Goal: Task Accomplishment & Management: Complete application form

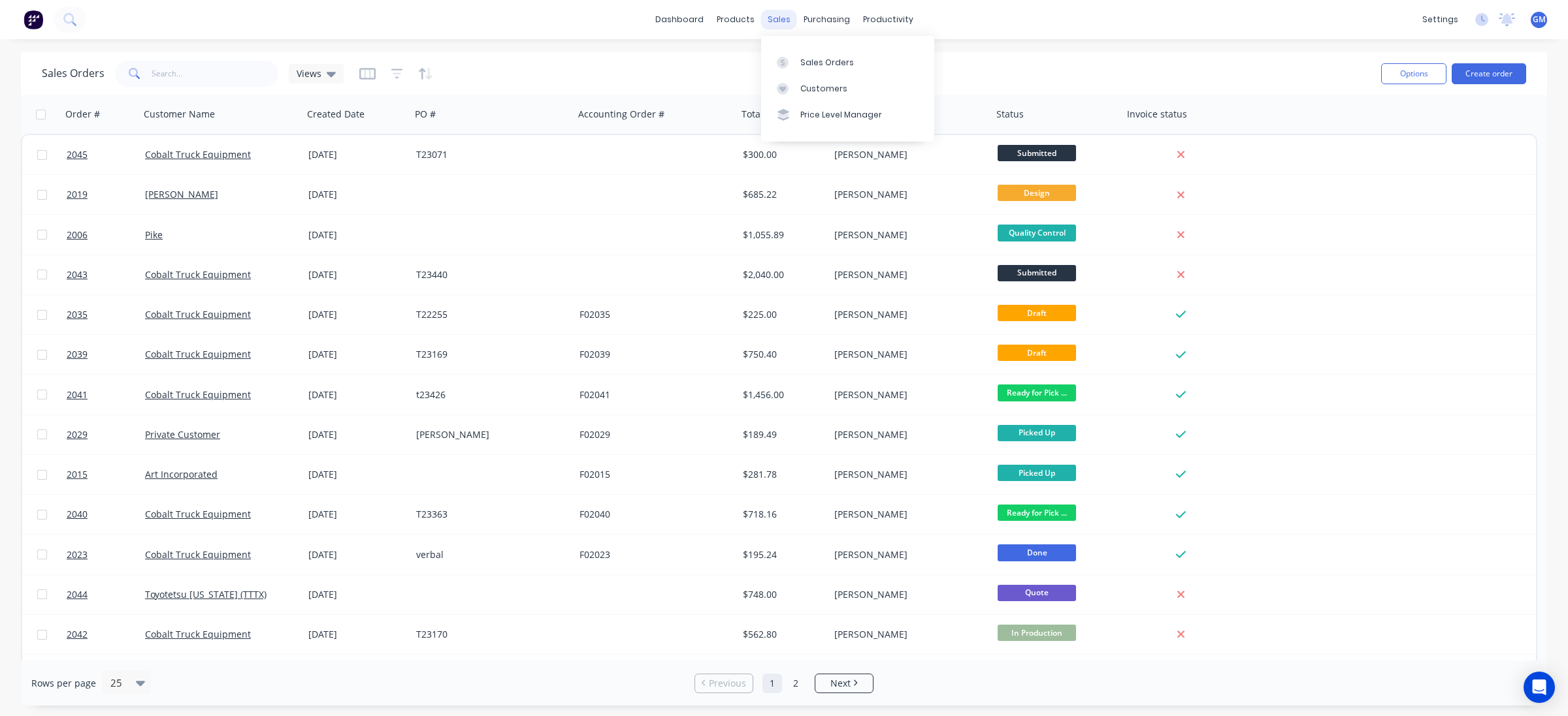
click at [791, 26] on div "sales" at bounding box center [779, 19] width 36 height 19
click at [813, 62] on div "Sales Orders" at bounding box center [827, 62] width 54 height 12
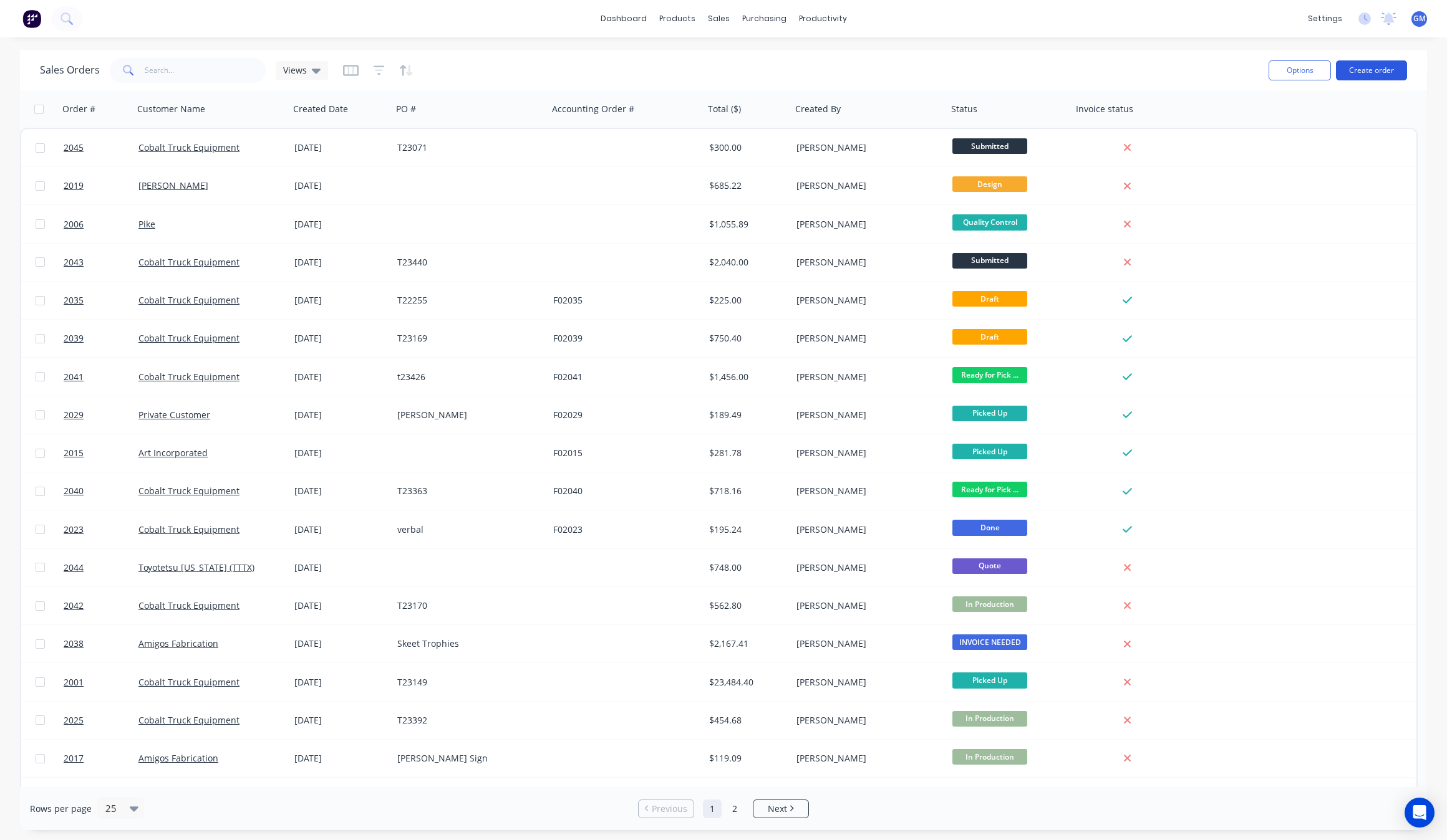
click at [1390, 74] on button "Create order" at bounding box center [1371, 70] width 71 height 20
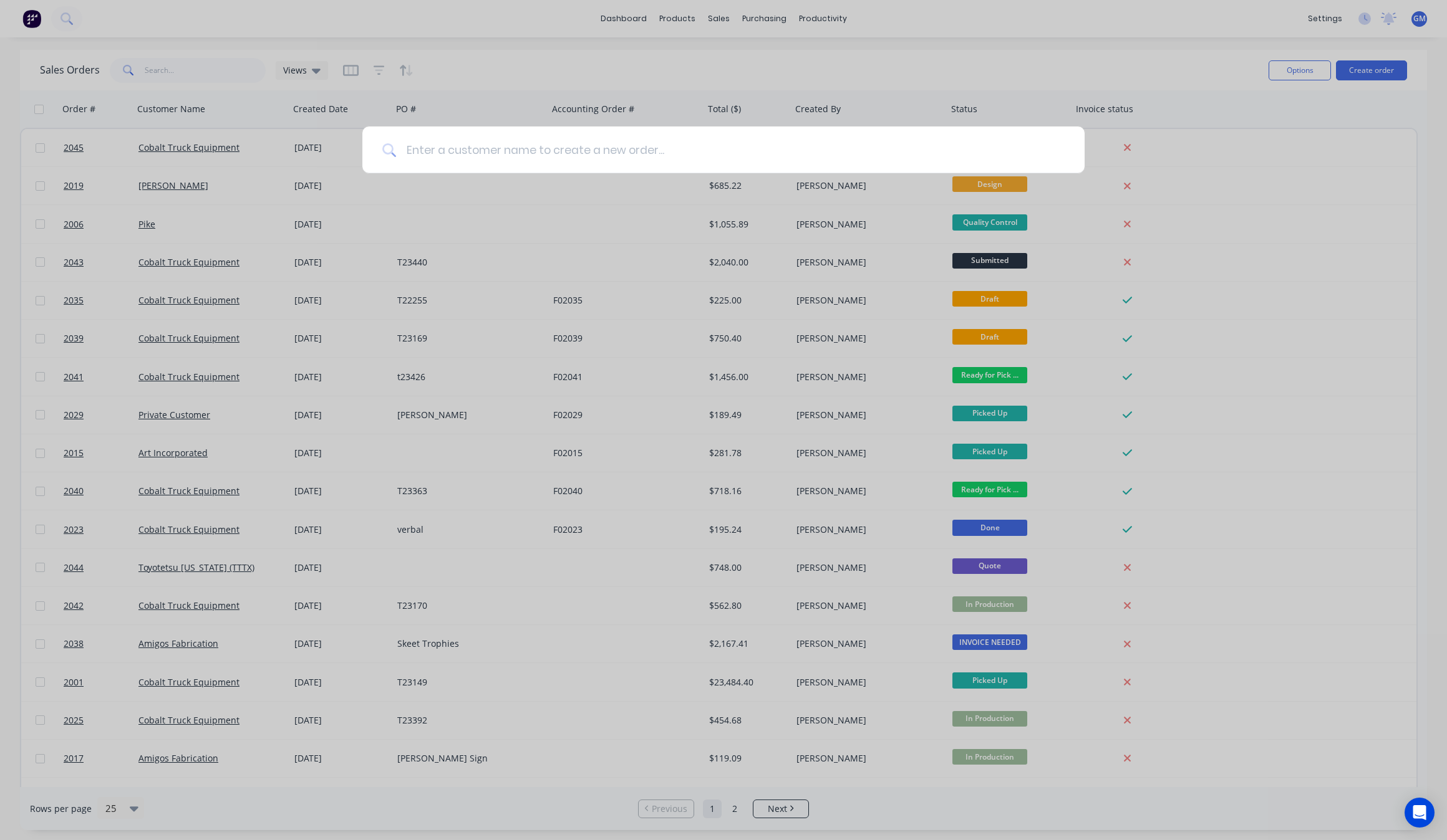
click at [585, 151] on input at bounding box center [730, 150] width 668 height 47
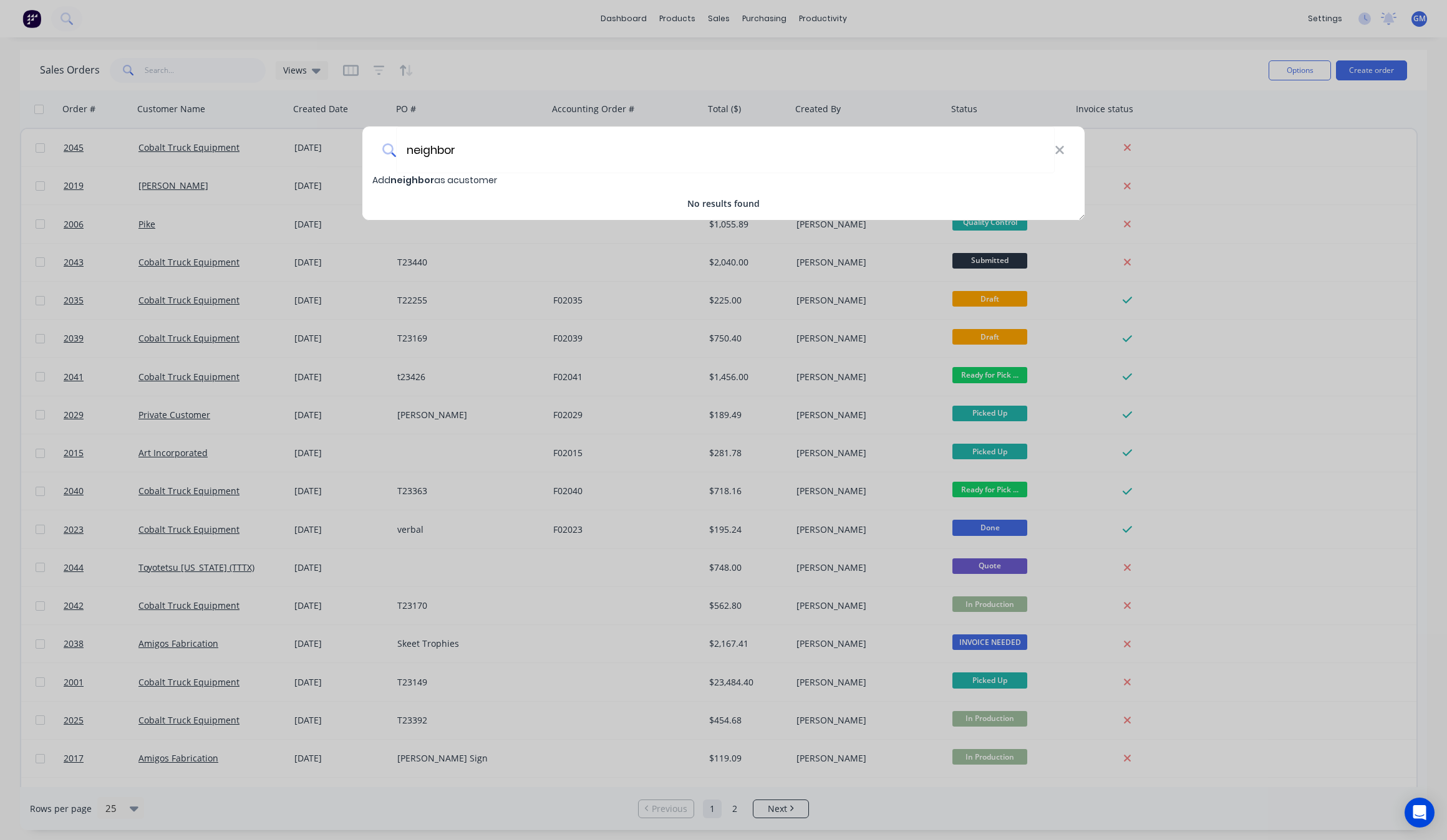
type input "neighbor"
click at [503, 185] on div "Add neighbor as a customer" at bounding box center [723, 180] width 722 height 13
select select "AU"
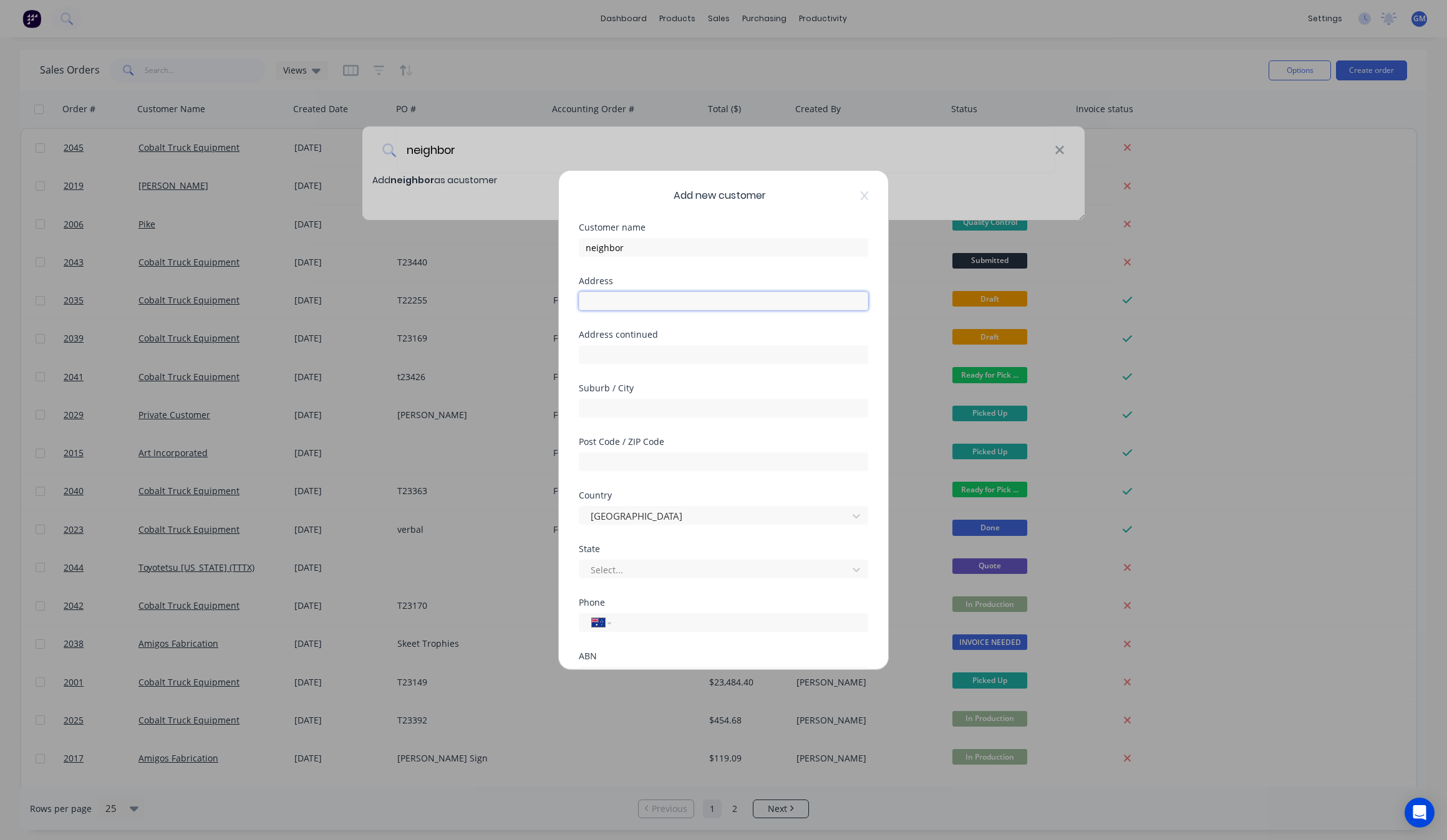
click at [699, 297] on input "text" at bounding box center [724, 301] width 289 height 19
type input "[STREET_ADDRESS]"
type input "Converse"
type input "78109"
type input "[GEOGRAPHIC_DATA]"
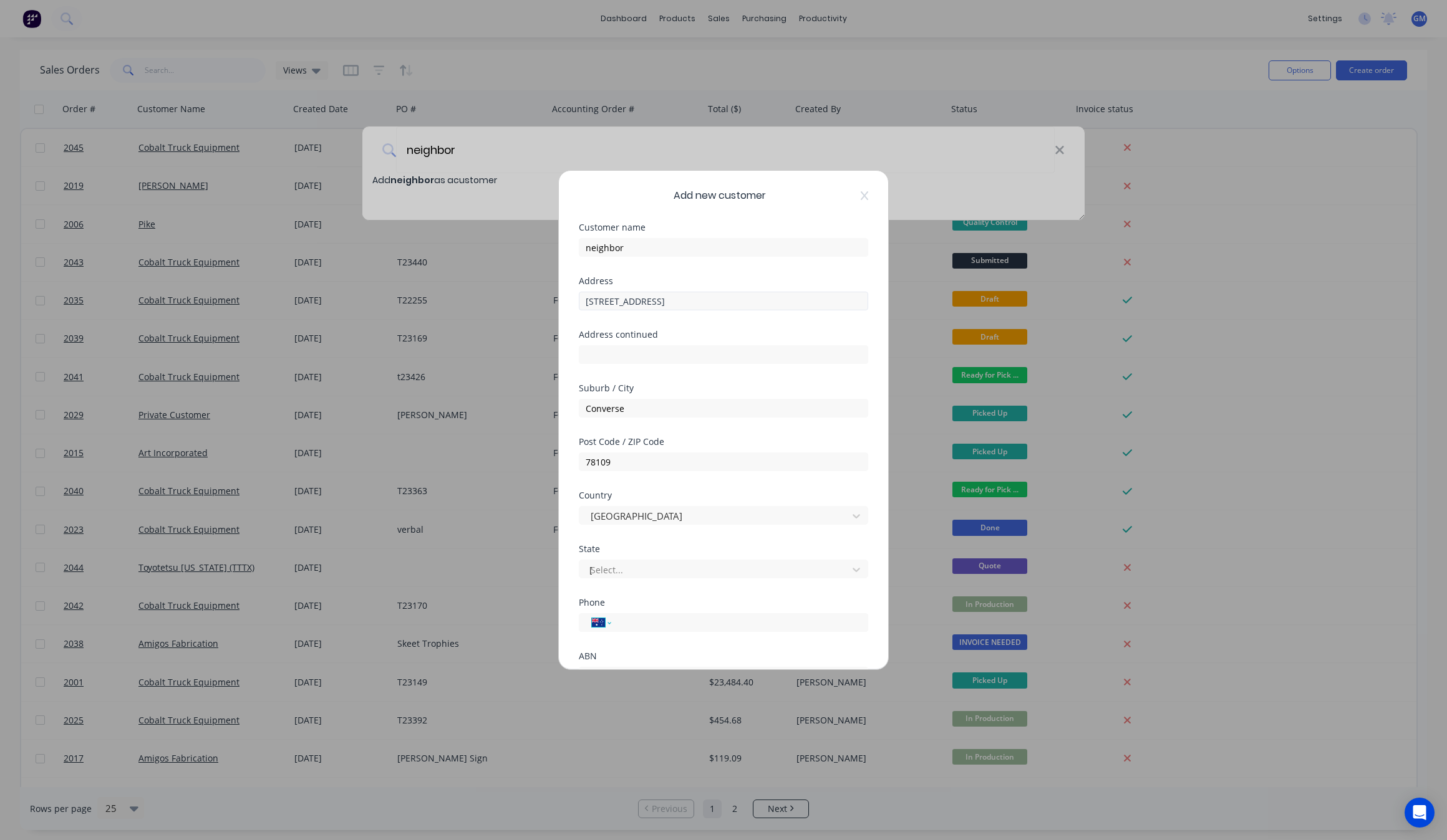
select select "US"
type input "[PHONE_NUMBER]"
click at [749, 295] on input "[STREET_ADDRESS]" at bounding box center [724, 301] width 289 height 19
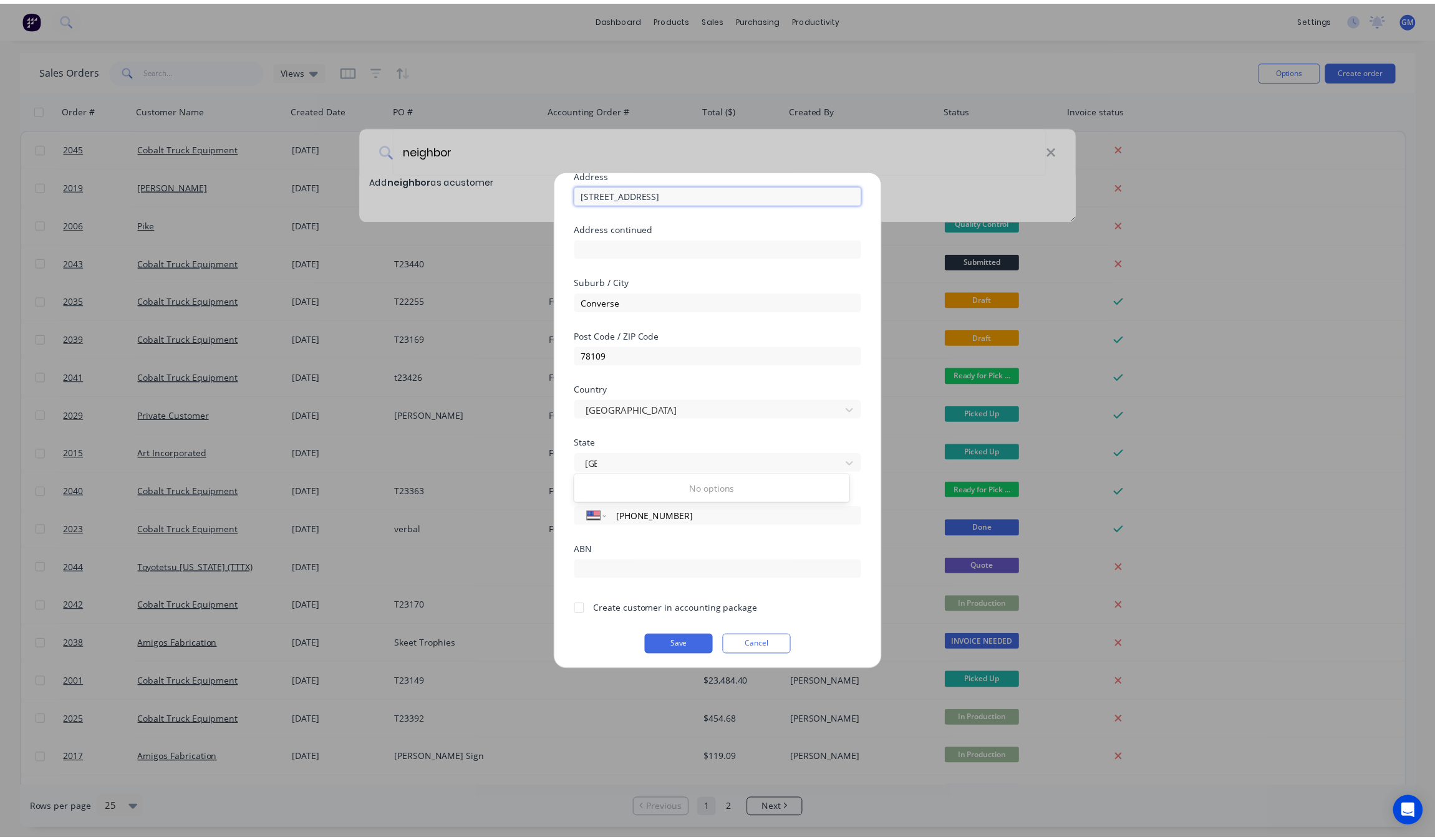
scroll to position [109, 0]
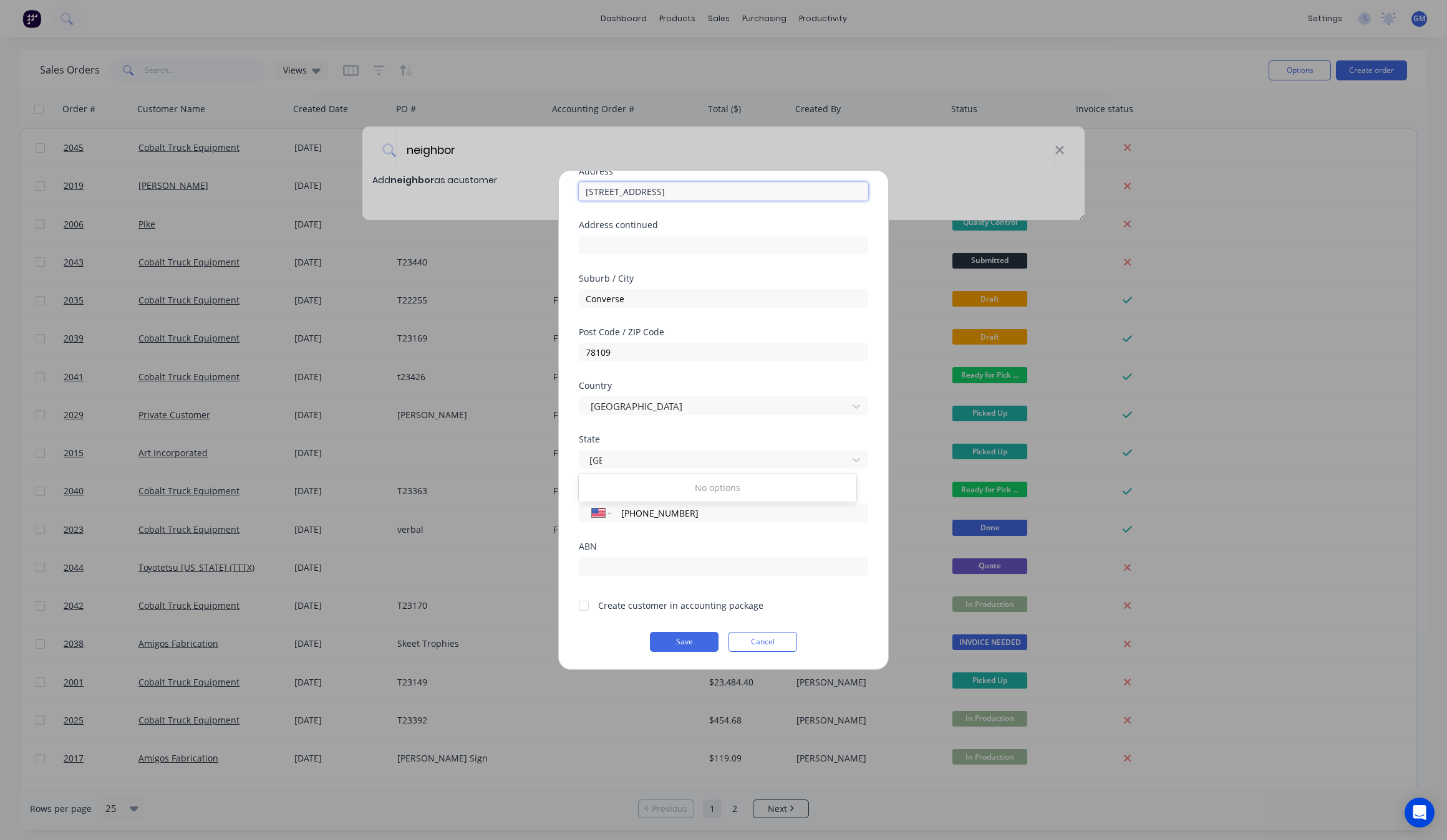
type input "[STREET_ADDRESS]"
click at [668, 630] on form "Customer name neighbor Address [STREET_ADDRESS] Address continued Suburb / City…" at bounding box center [724, 382] width 289 height 538
click at [672, 634] on button "Save" at bounding box center [684, 642] width 69 height 20
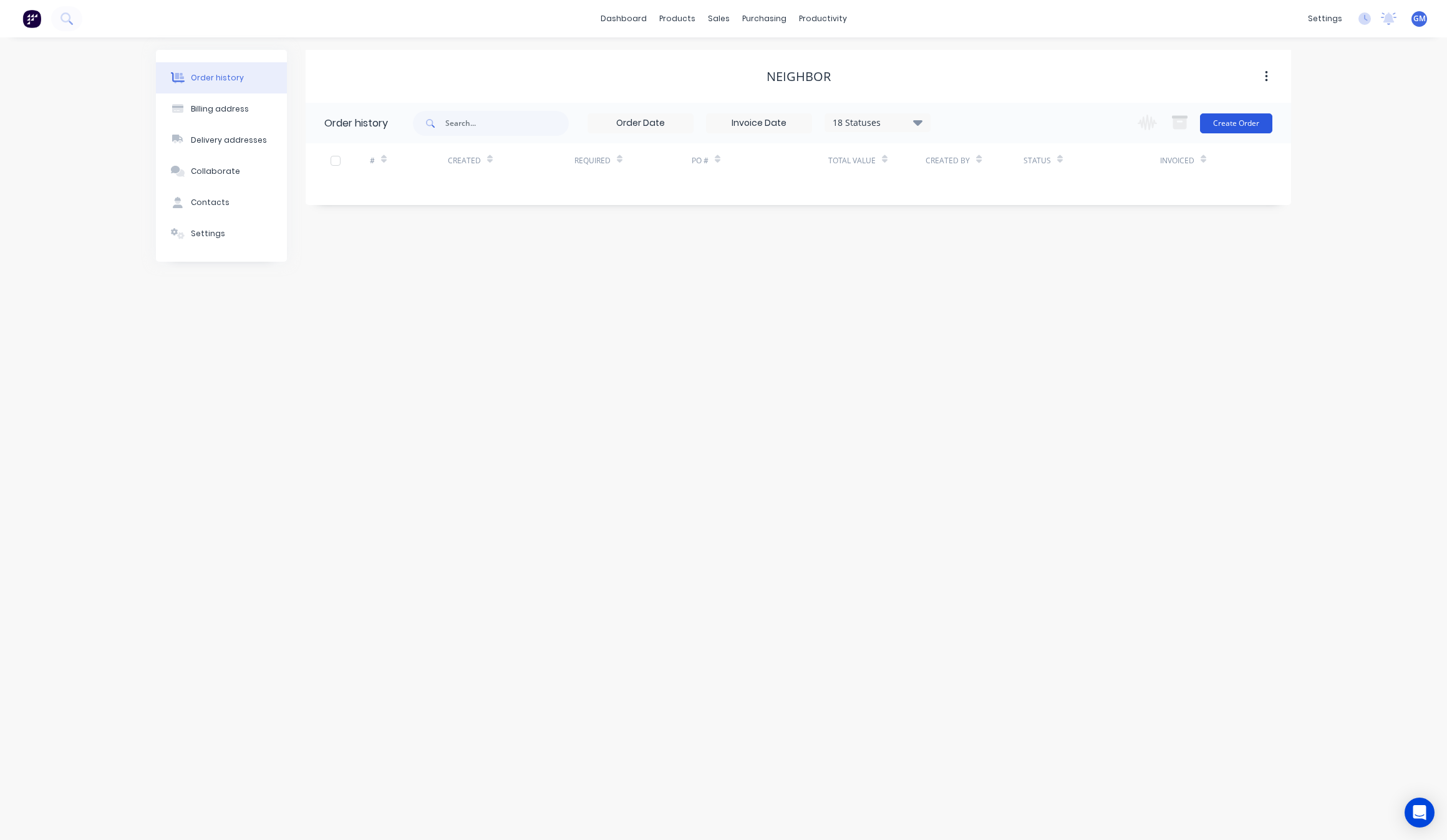
click at [1250, 121] on button "Create Order" at bounding box center [1236, 123] width 72 height 20
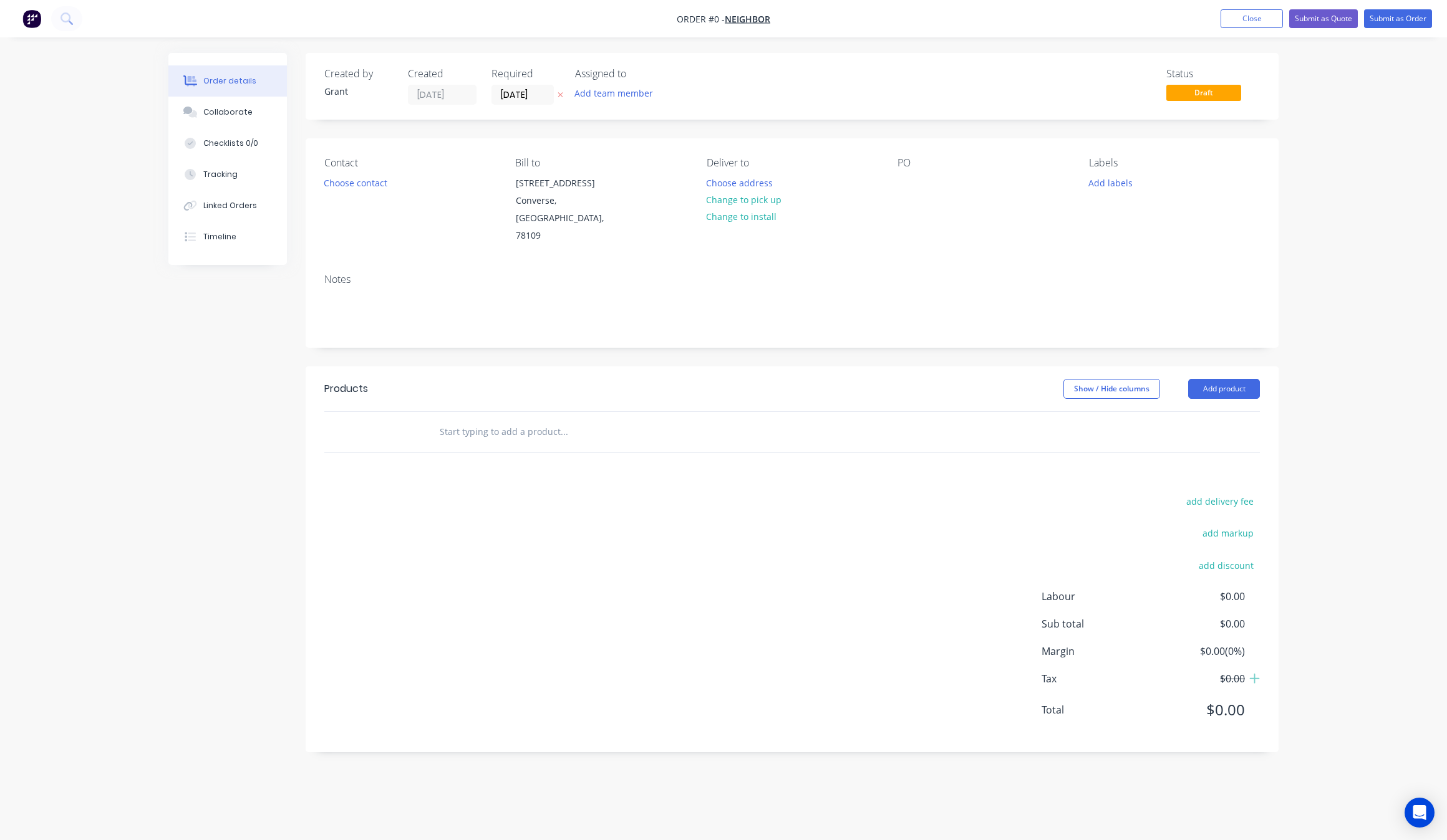
click at [539, 430] on input "text" at bounding box center [563, 431] width 250 height 25
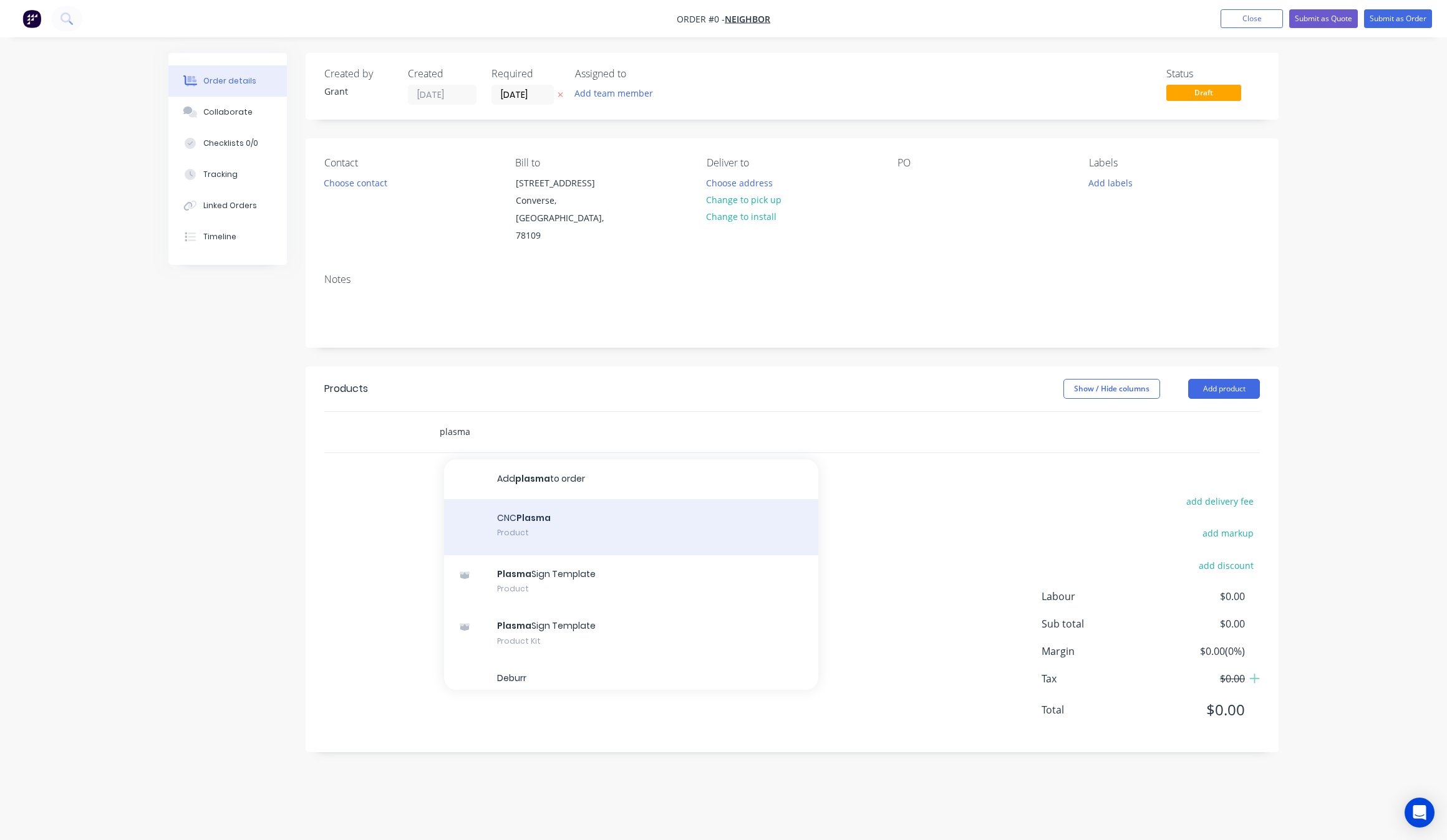
type input "plasma"
click at [659, 550] on div "CNC Plasma Product" at bounding box center [631, 526] width 374 height 56
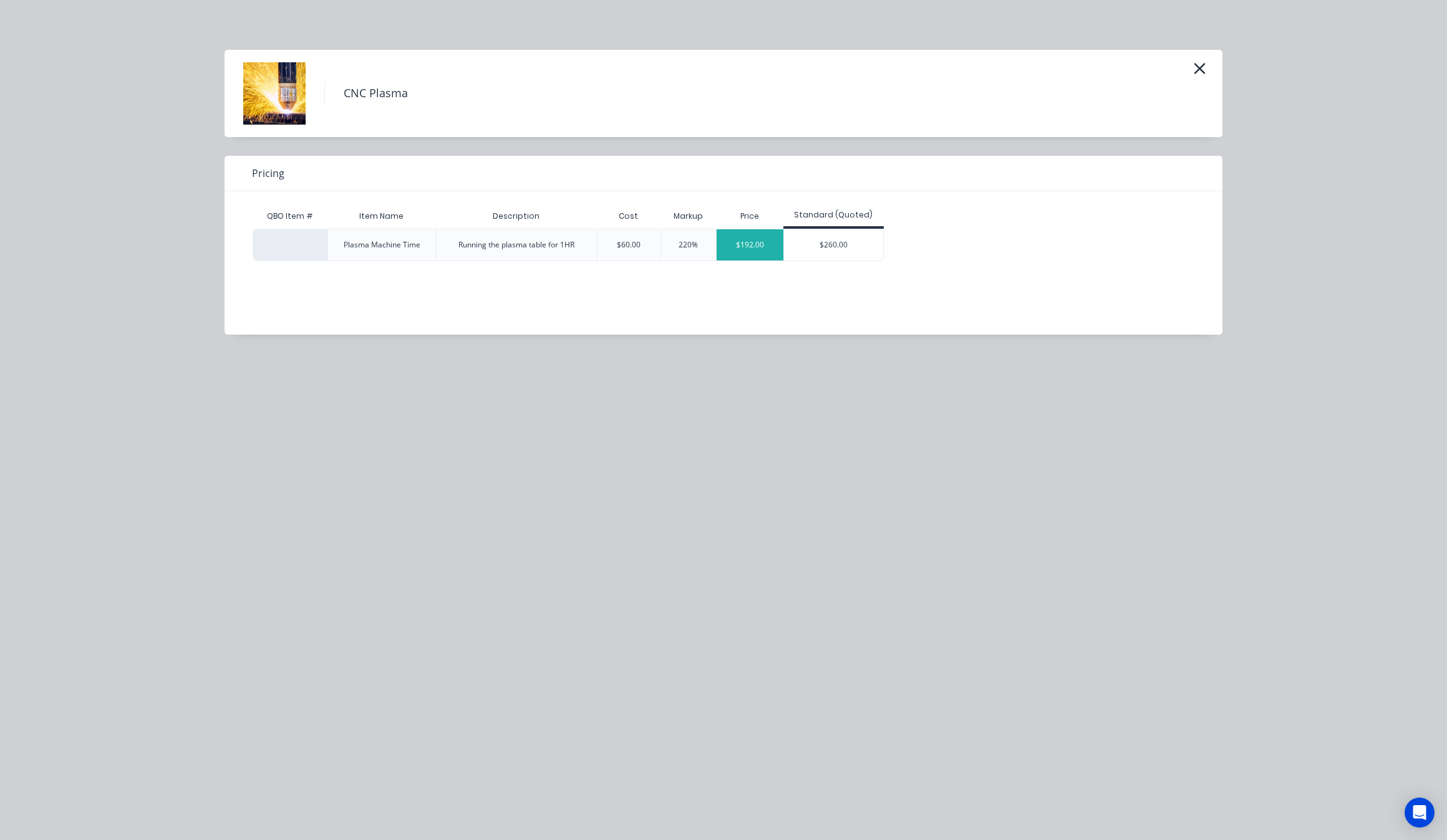
click at [760, 251] on div "$192.00" at bounding box center [750, 245] width 67 height 31
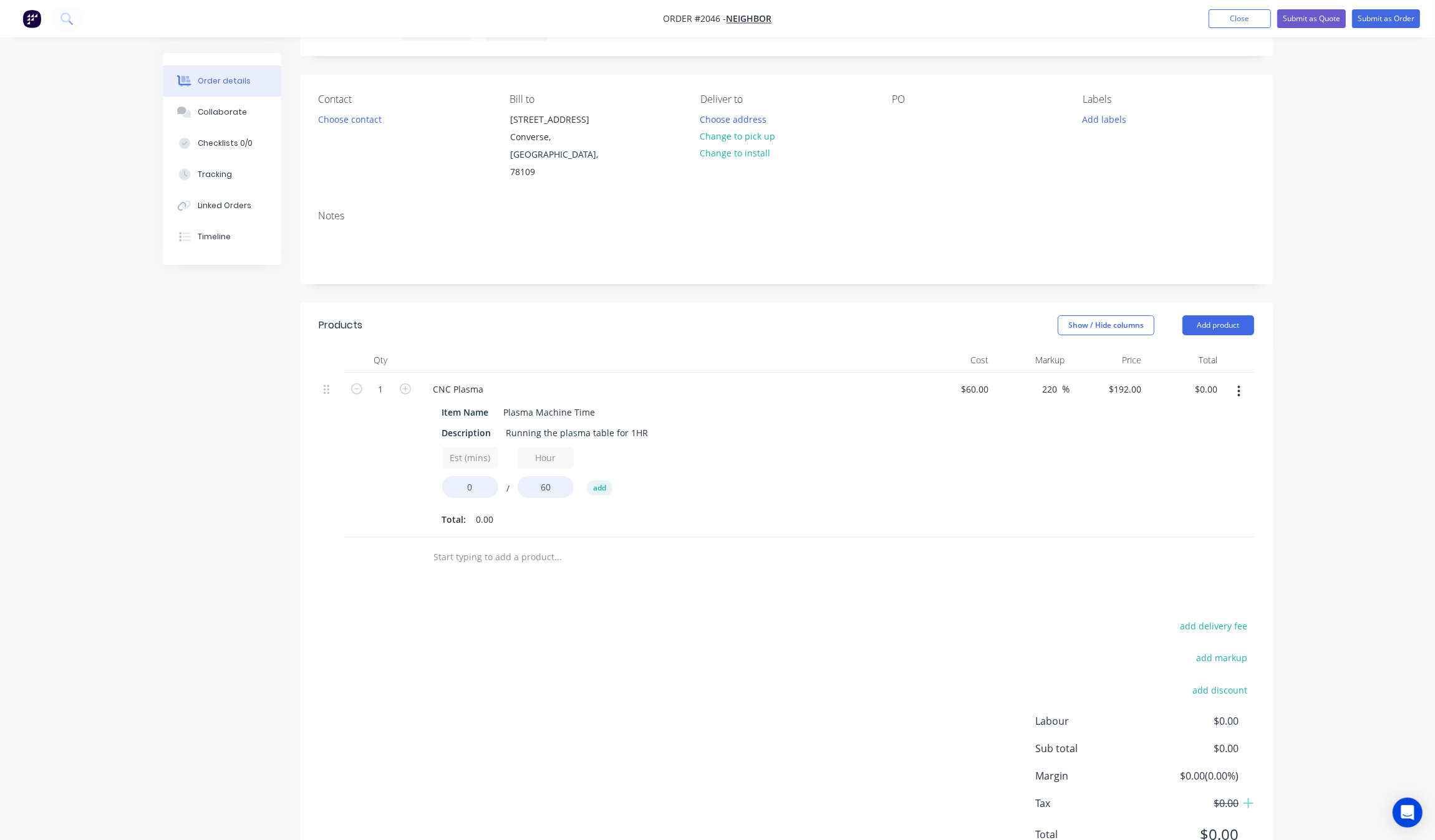
scroll to position [119, 0]
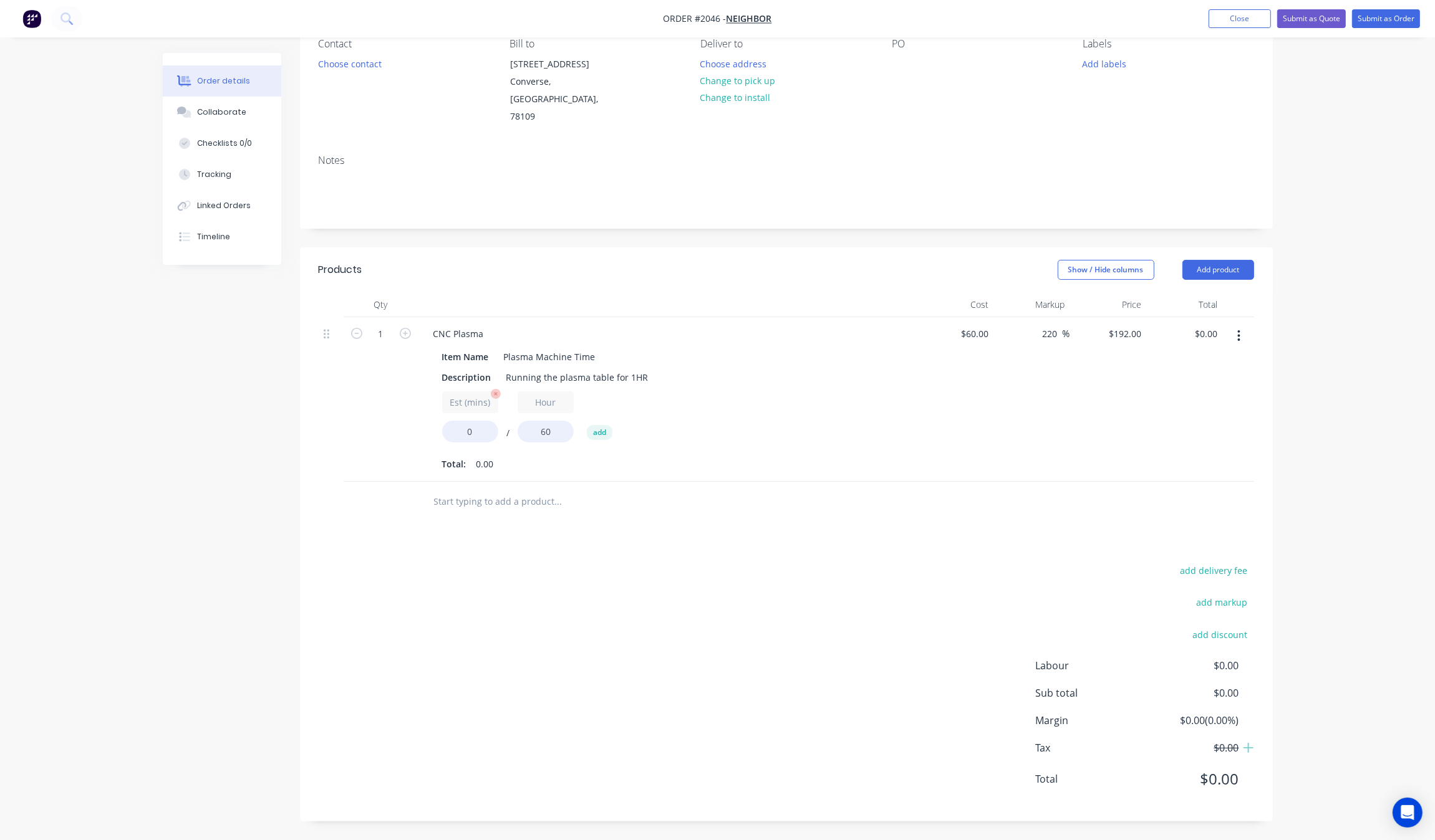
click at [472, 396] on input "Est (mins)" at bounding box center [469, 402] width 56 height 22
click at [477, 423] on input "0" at bounding box center [469, 431] width 56 height 22
drag, startPoint x: 477, startPoint y: 437, endPoint x: 402, endPoint y: 421, distance: 76.7
click at [411, 421] on div "1 CNC Plasma Item Name Plasma Machine Time Description Running the plasma table…" at bounding box center [787, 399] width 936 height 165
type input "1"
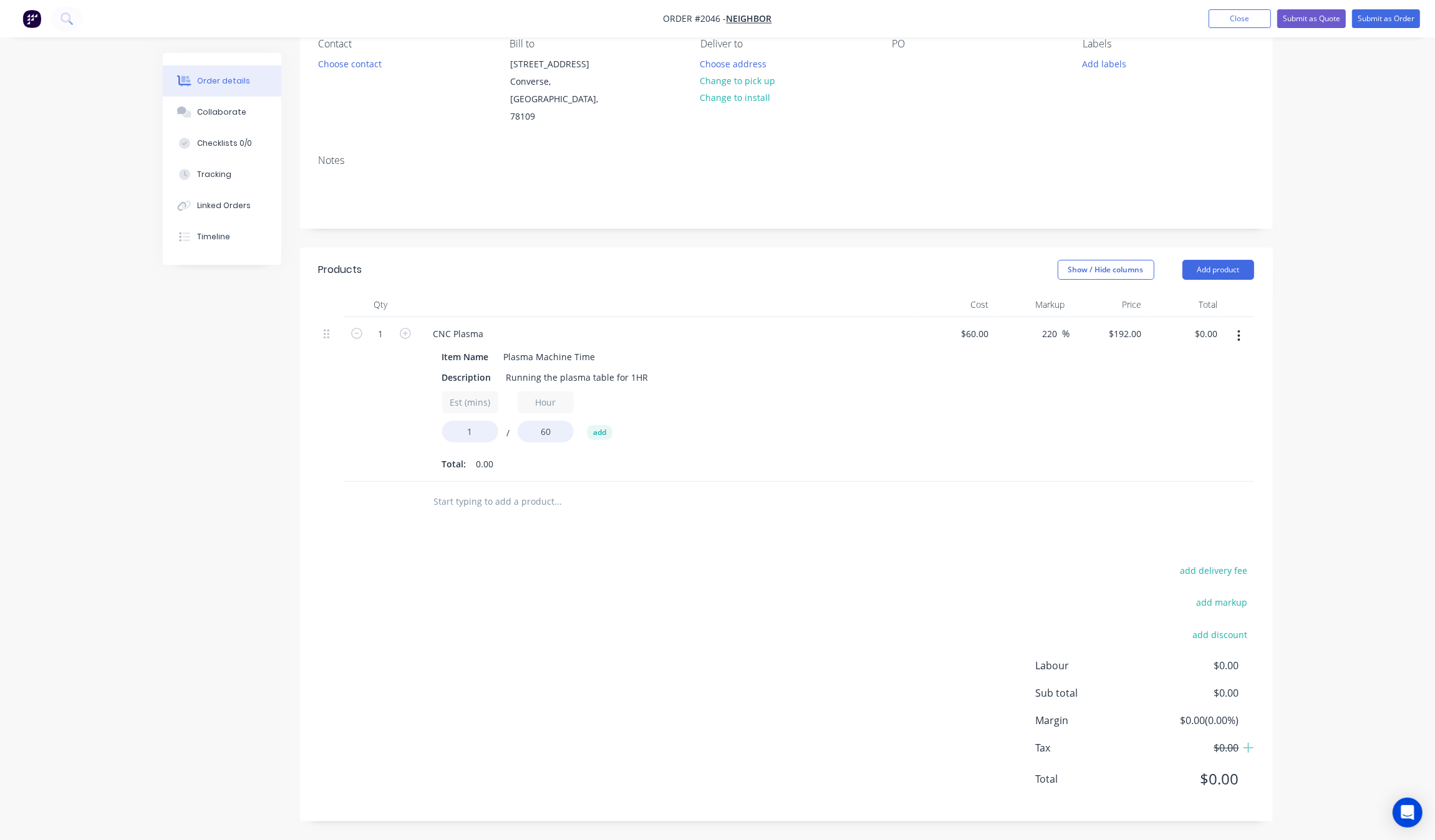
type input "$3.21"
click at [612, 503] on input "text" at bounding box center [558, 501] width 250 height 25
click at [385, 331] on input "1" at bounding box center [381, 334] width 33 height 19
type input "80"
type input "$256.51"
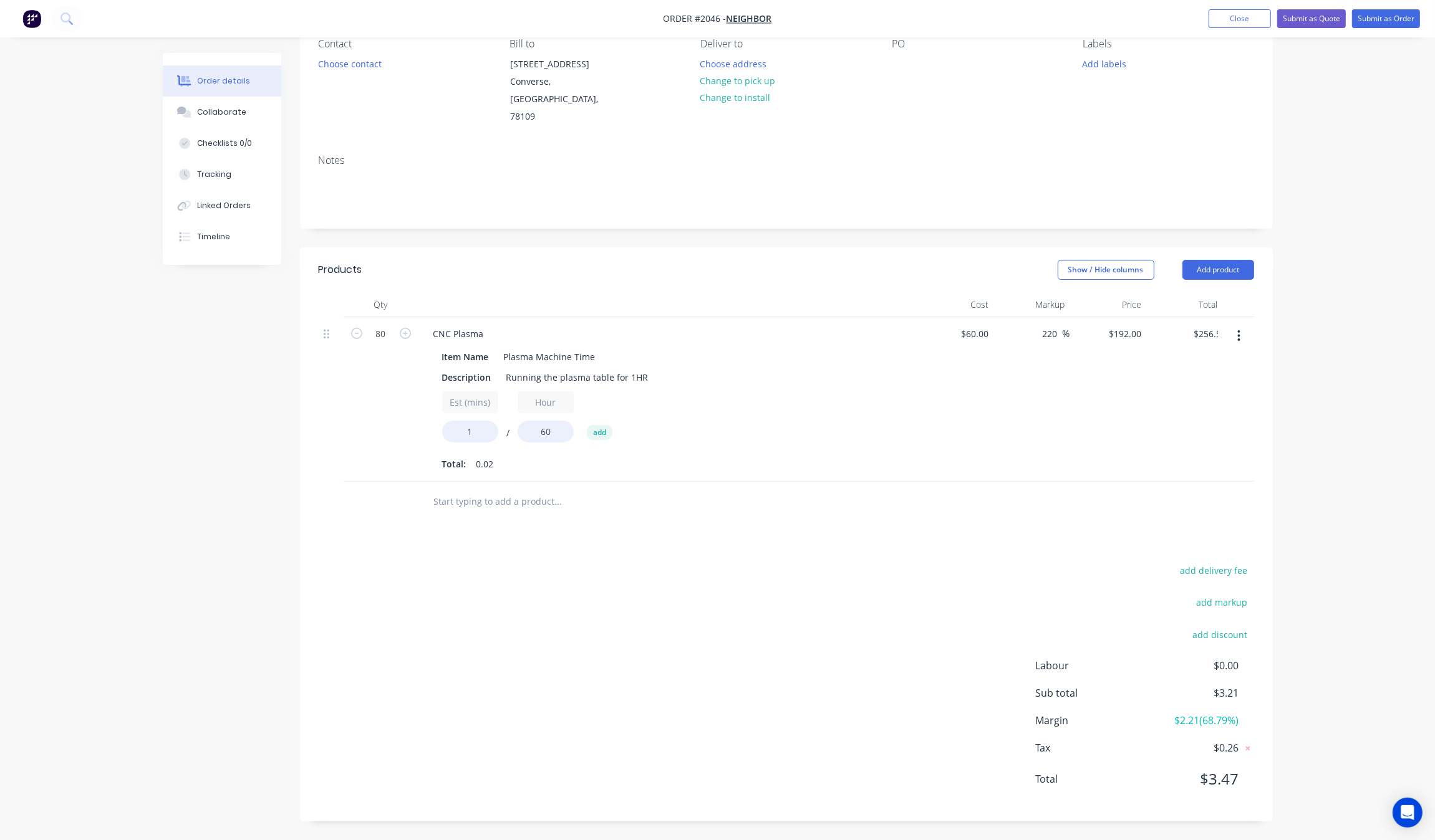
click at [232, 478] on div "Created by Grant Created [DATE] Required [DATE] Assigned to Add team member Sta…" at bounding box center [718, 386] width 1110 height 906
click at [494, 494] on input "text" at bounding box center [558, 501] width 250 height 25
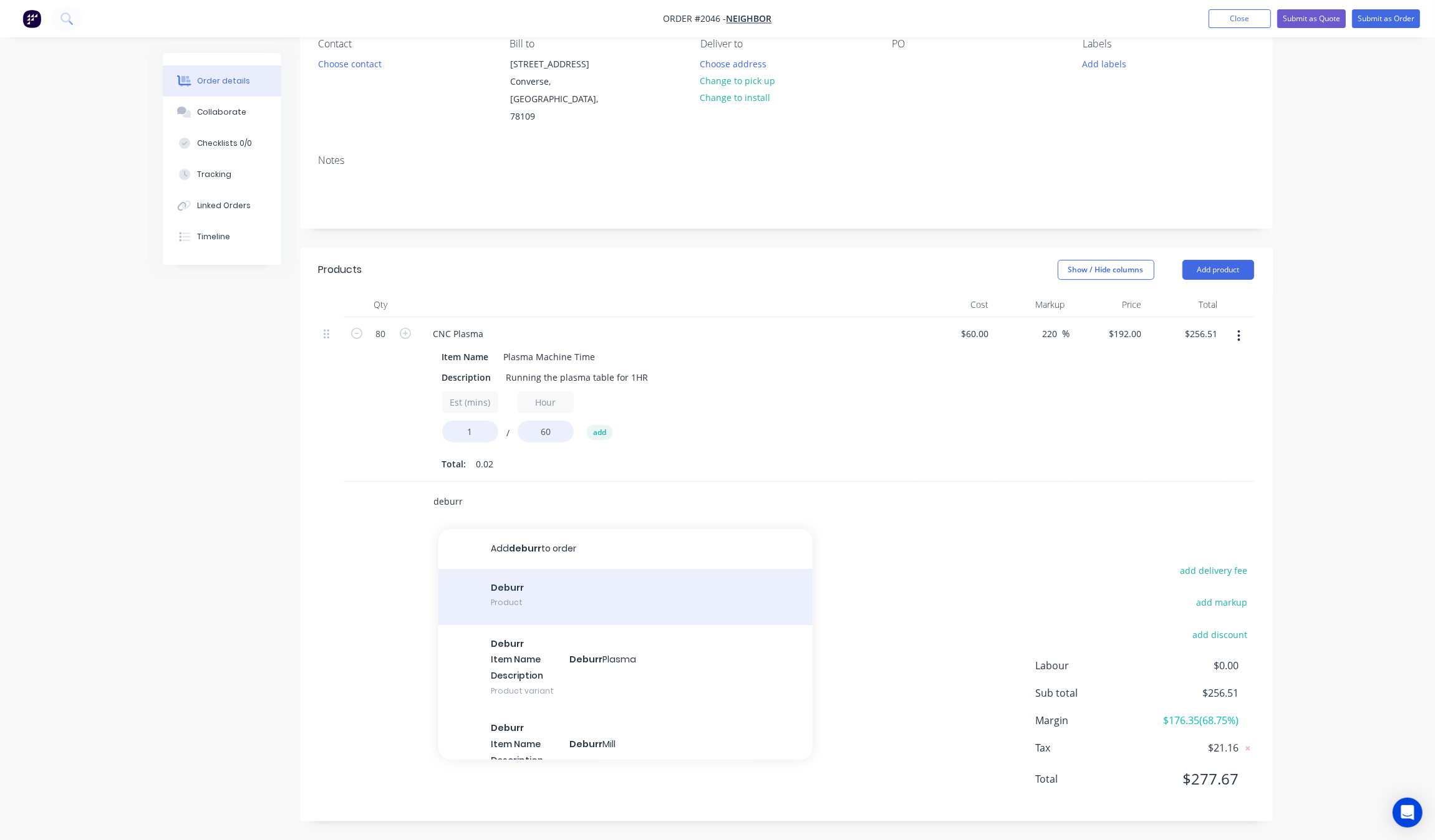
type input "deburr"
click at [624, 590] on div "Deburr Product" at bounding box center [625, 596] width 374 height 56
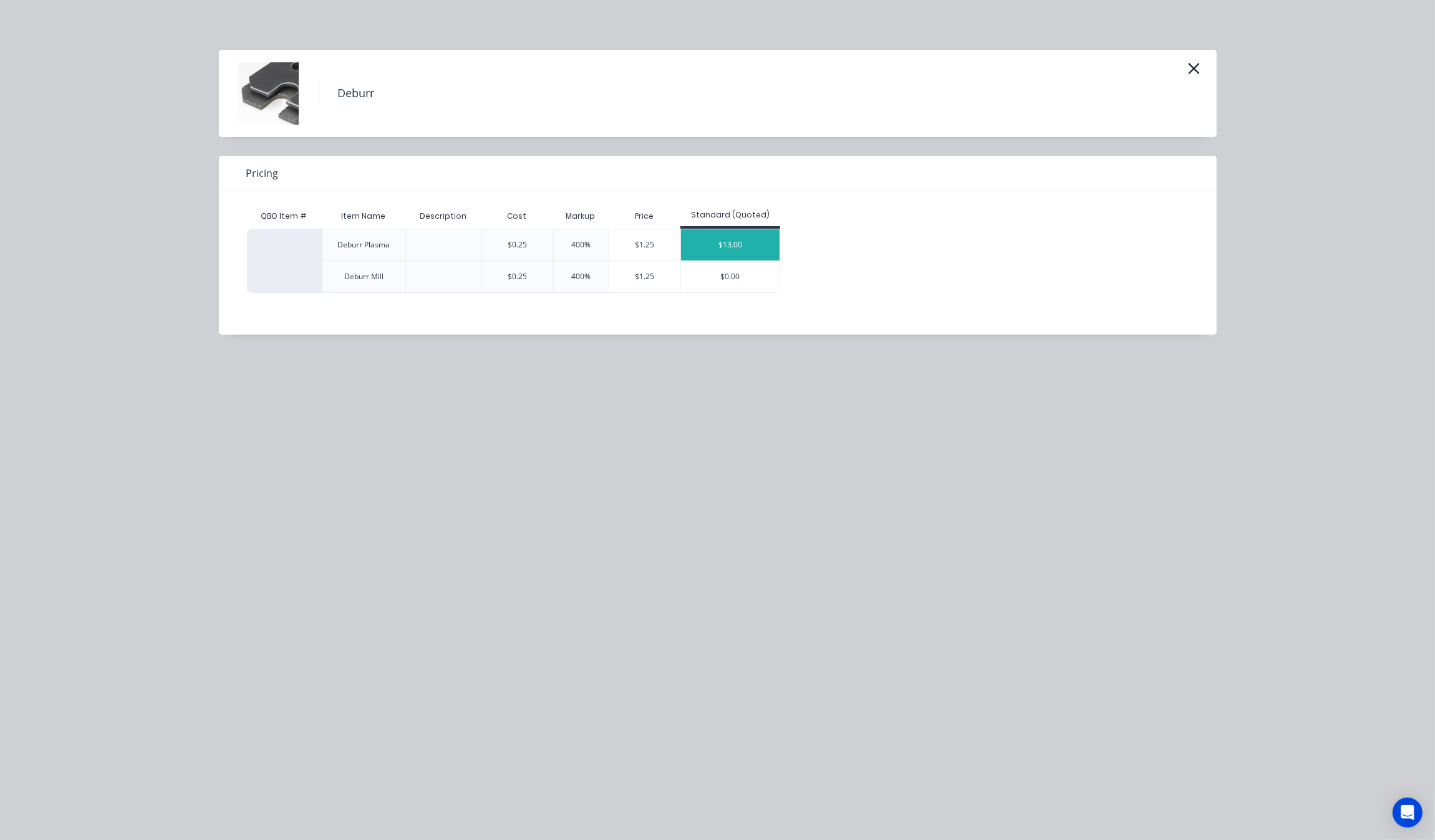
click at [740, 248] on div "$13.00" at bounding box center [730, 245] width 99 height 31
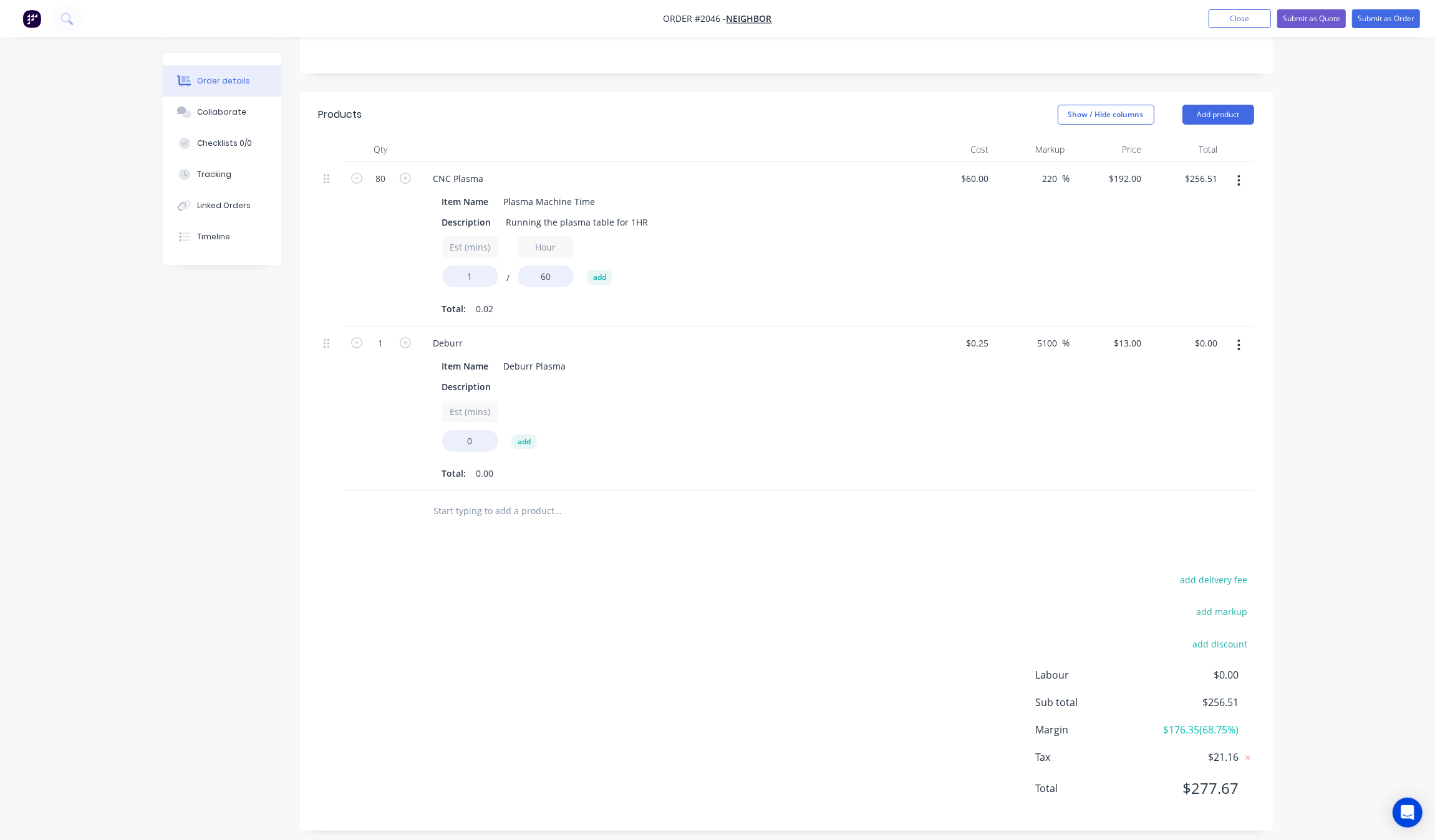
scroll to position [275, 0]
drag, startPoint x: 481, startPoint y: 439, endPoint x: 434, endPoint y: 444, distance: 47.3
click at [434, 444] on div "Item Name Deburr Plasma Description Est (mins) 0 add Total: 0.00" at bounding box center [668, 418] width 489 height 128
type input "120"
type input "$1,560.00"
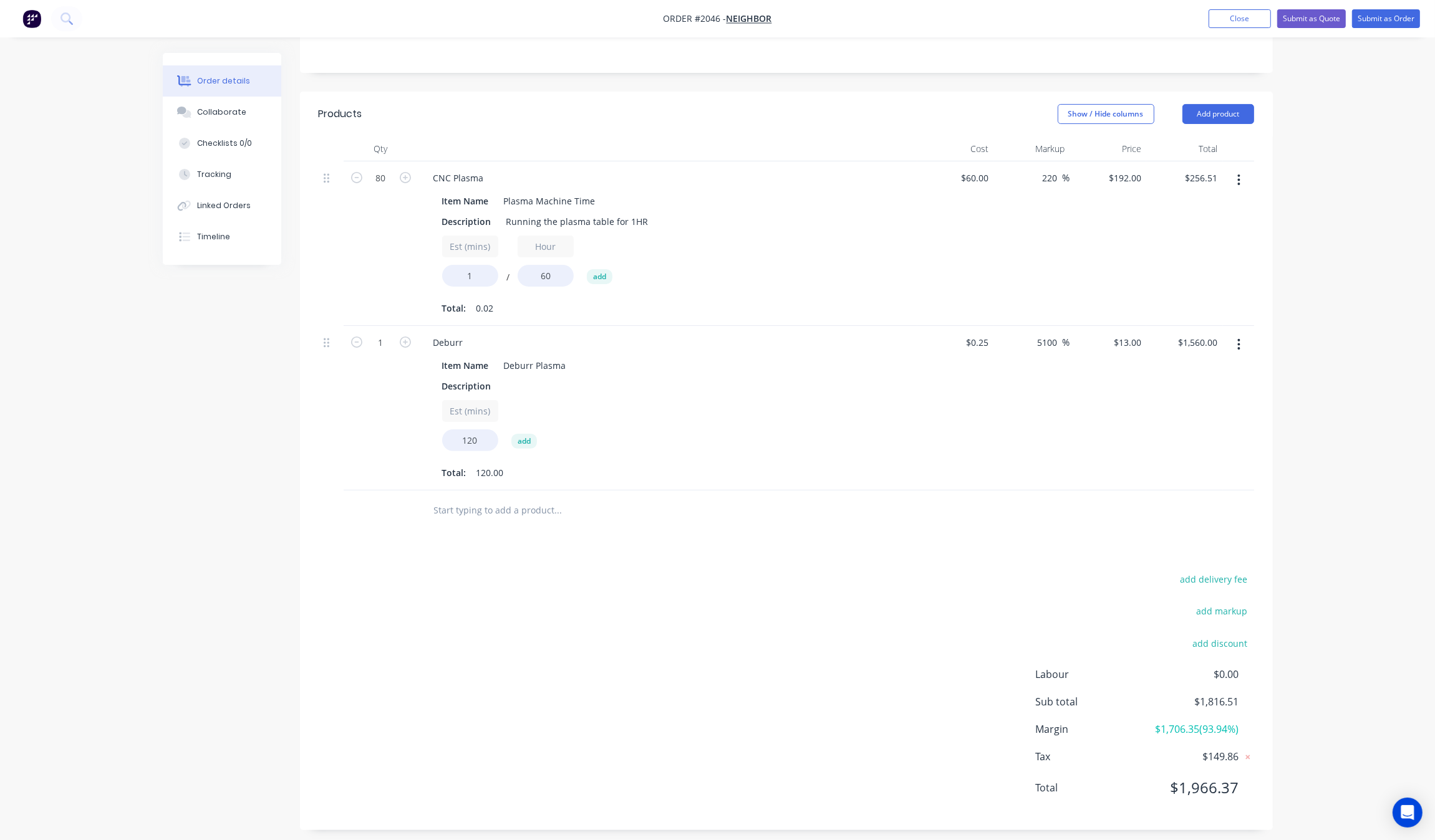
click at [858, 559] on div "Products Show / Hide columns Add product Qty Cost Markup Price Total 80 CNC Pla…" at bounding box center [787, 461] width 973 height 739
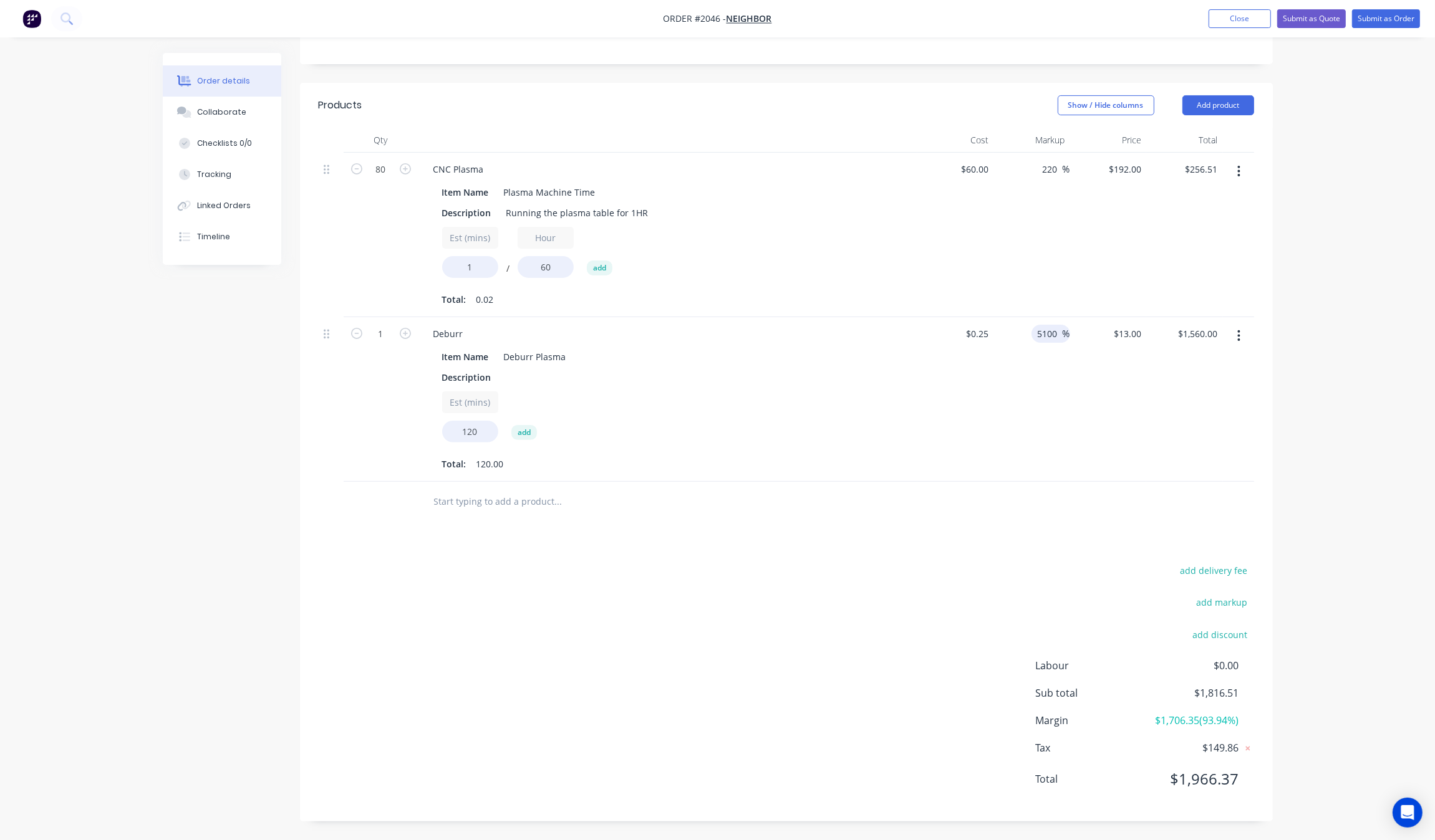
click at [1047, 334] on input "5100" at bounding box center [1049, 334] width 26 height 18
click at [1051, 337] on input "5100" at bounding box center [1049, 334] width 26 height 18
type input "100"
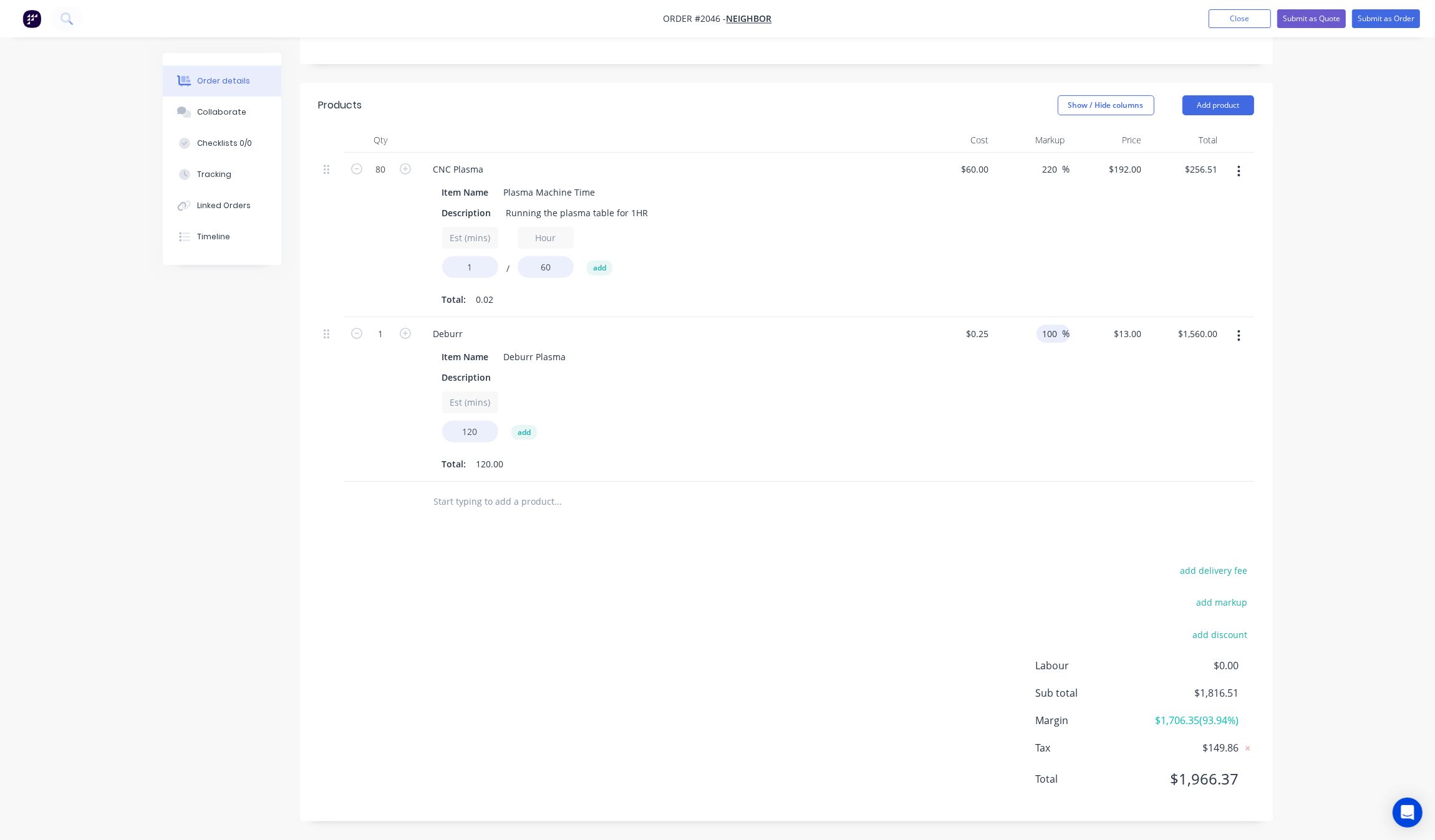
type input "$0.50"
type input "$60.00"
click at [1042, 401] on div "100 100 %" at bounding box center [1031, 399] width 77 height 165
click at [1053, 337] on input "100" at bounding box center [1052, 334] width 21 height 18
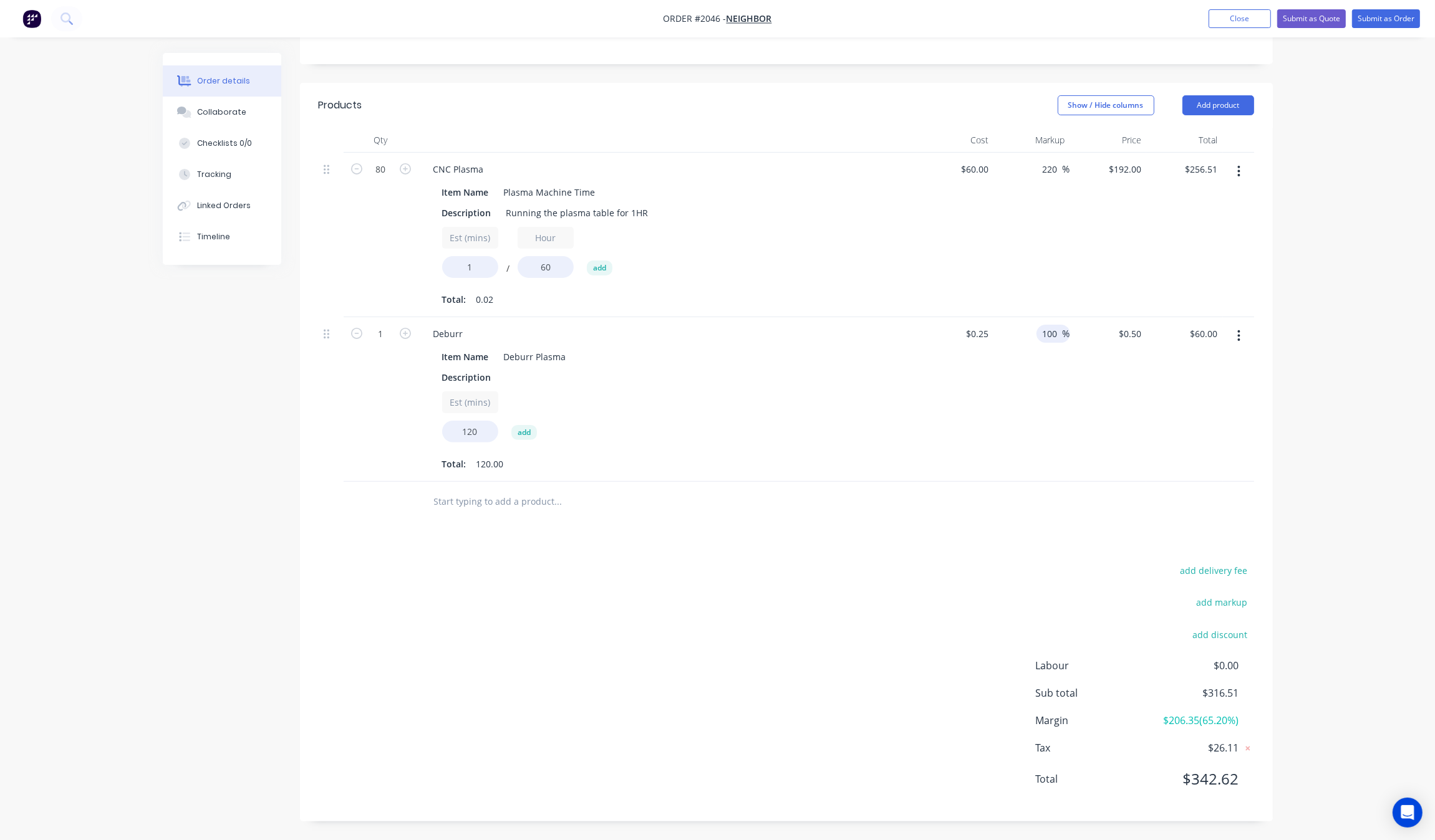
click at [1053, 337] on input "100" at bounding box center [1052, 334] width 21 height 18
type input "5"
type input "200"
type input "$0.75"
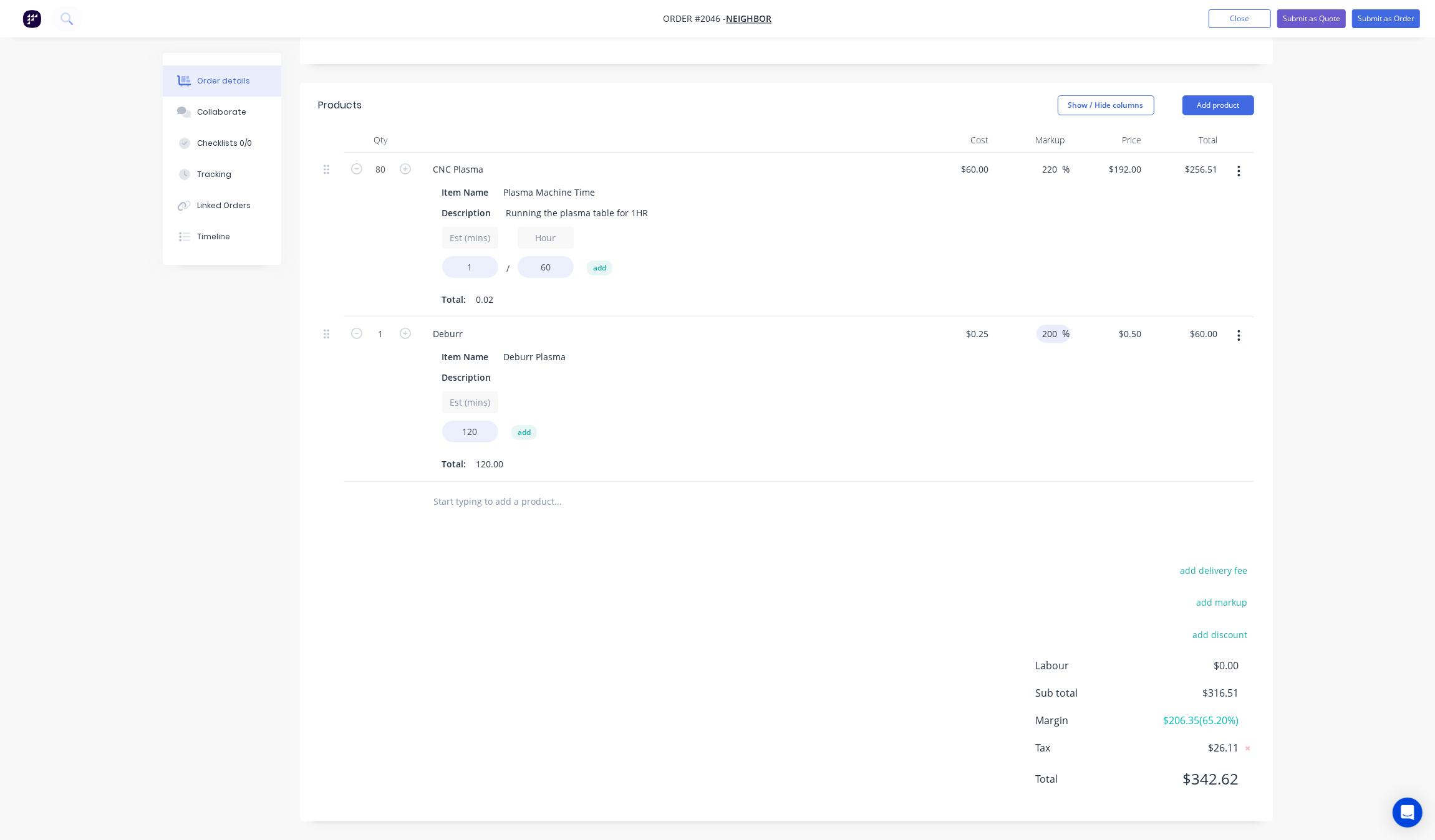
type input "$90.00"
drag, startPoint x: 1087, startPoint y: 503, endPoint x: 1064, endPoint y: 495, distance: 24.4
click at [1089, 507] on div at bounding box center [787, 502] width 936 height 40
click at [770, 571] on div "add delivery fee add markup add discount Labour $0.00 Sub total $346.51 Margin …" at bounding box center [787, 682] width 936 height 241
click at [472, 259] on input "1" at bounding box center [469, 267] width 56 height 22
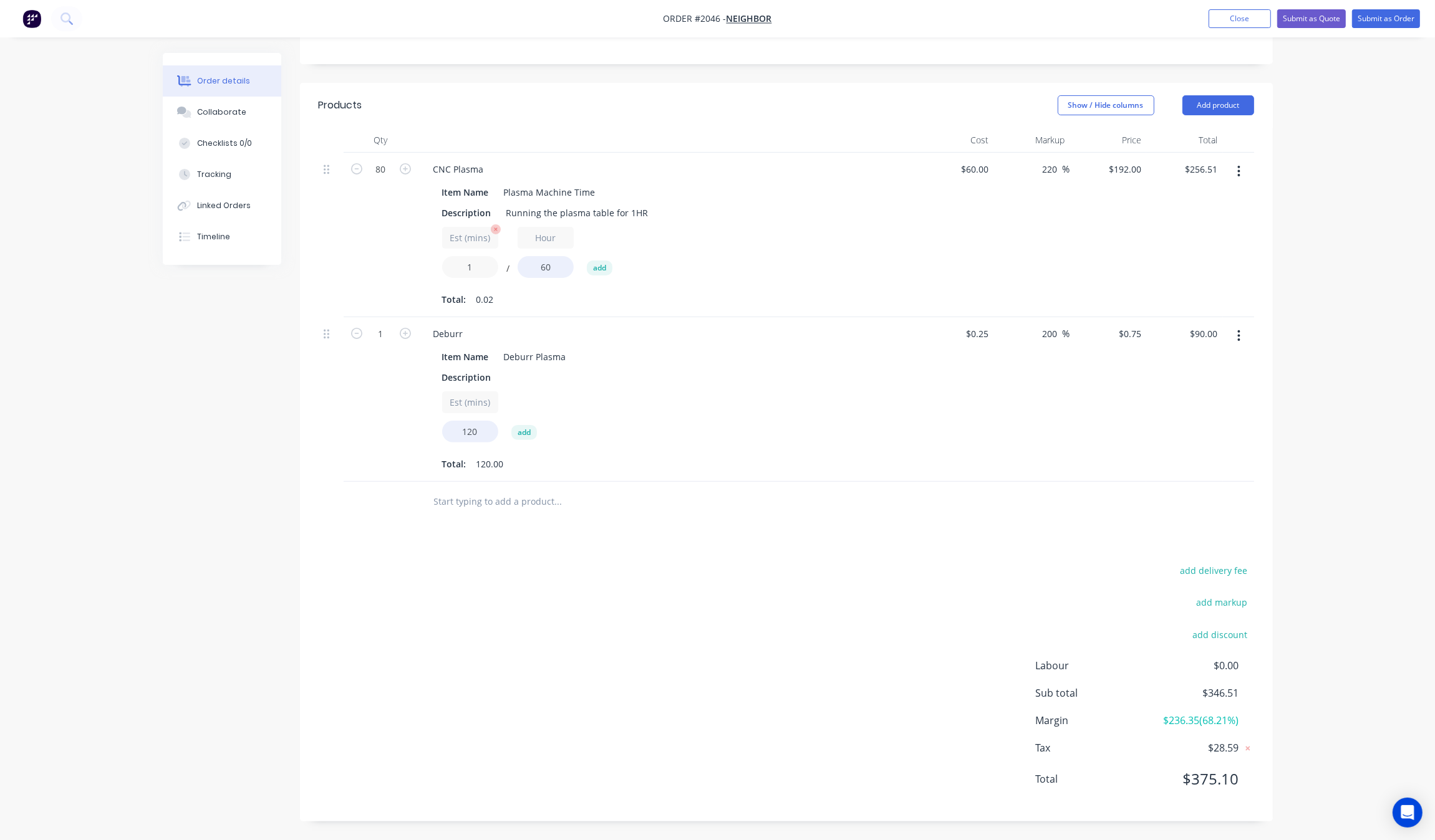
drag, startPoint x: 478, startPoint y: 264, endPoint x: 456, endPoint y: 264, distance: 22.0
click at [458, 264] on input "1" at bounding box center [469, 267] width 56 height 22
type input "2"
type input "$511.49"
click at [703, 460] on div "Total: 120.00" at bounding box center [668, 464] width 452 height 19
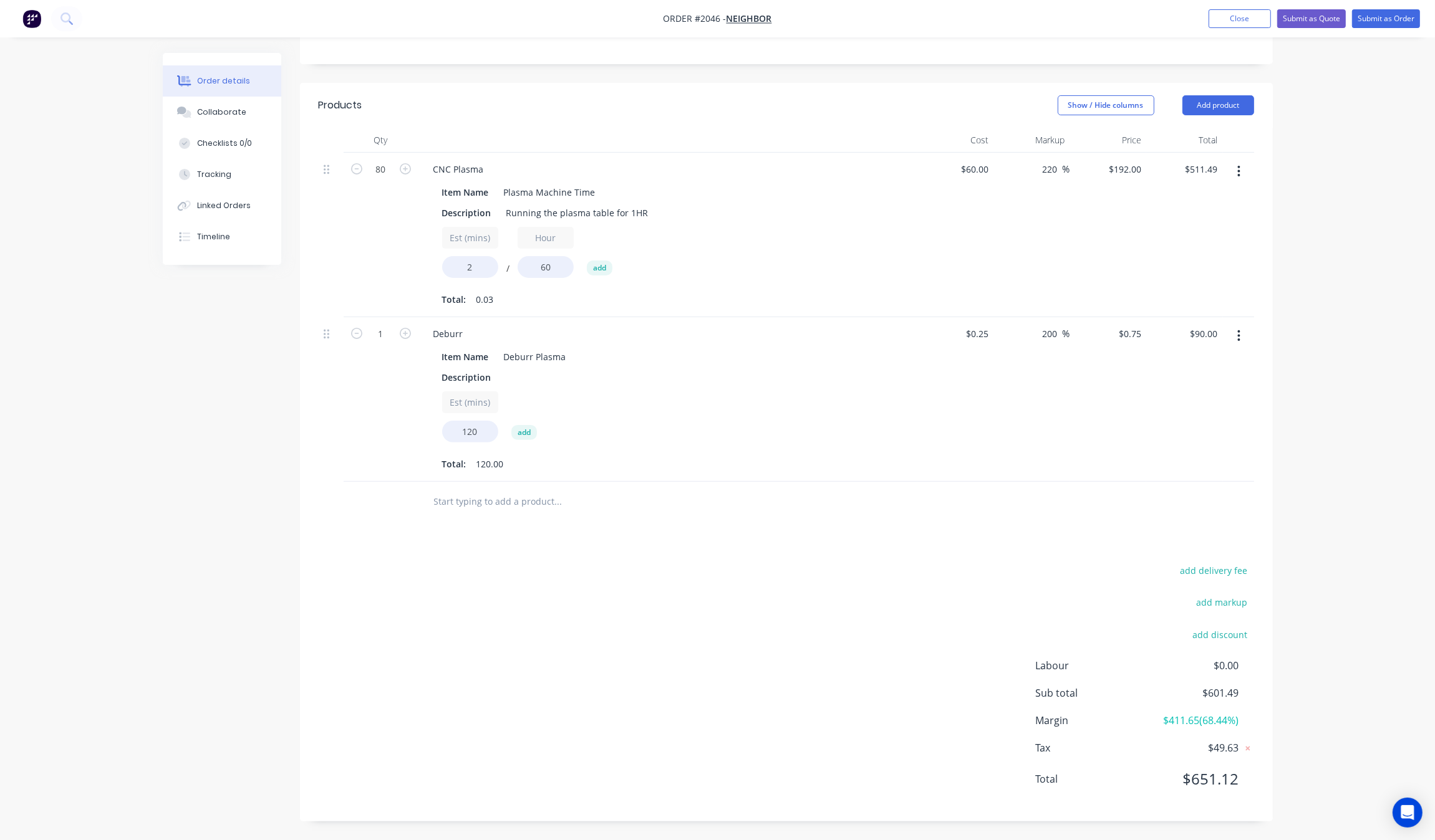
click at [712, 497] on div at bounding box center [610, 501] width 374 height 25
click at [998, 491] on div at bounding box center [787, 502] width 936 height 40
drag, startPoint x: 831, startPoint y: 475, endPoint x: 827, endPoint y: 484, distance: 9.8
click at [831, 482] on div "Qty Cost Markup Price Total 80 CNC Plasma Item Name Plasma Machine Time Descrip…" at bounding box center [787, 325] width 973 height 395
click at [839, 480] on div "Deburr Item Name Deburr Plasma Description Est (mins) 120 add Total: 120.00" at bounding box center [668, 399] width 499 height 165
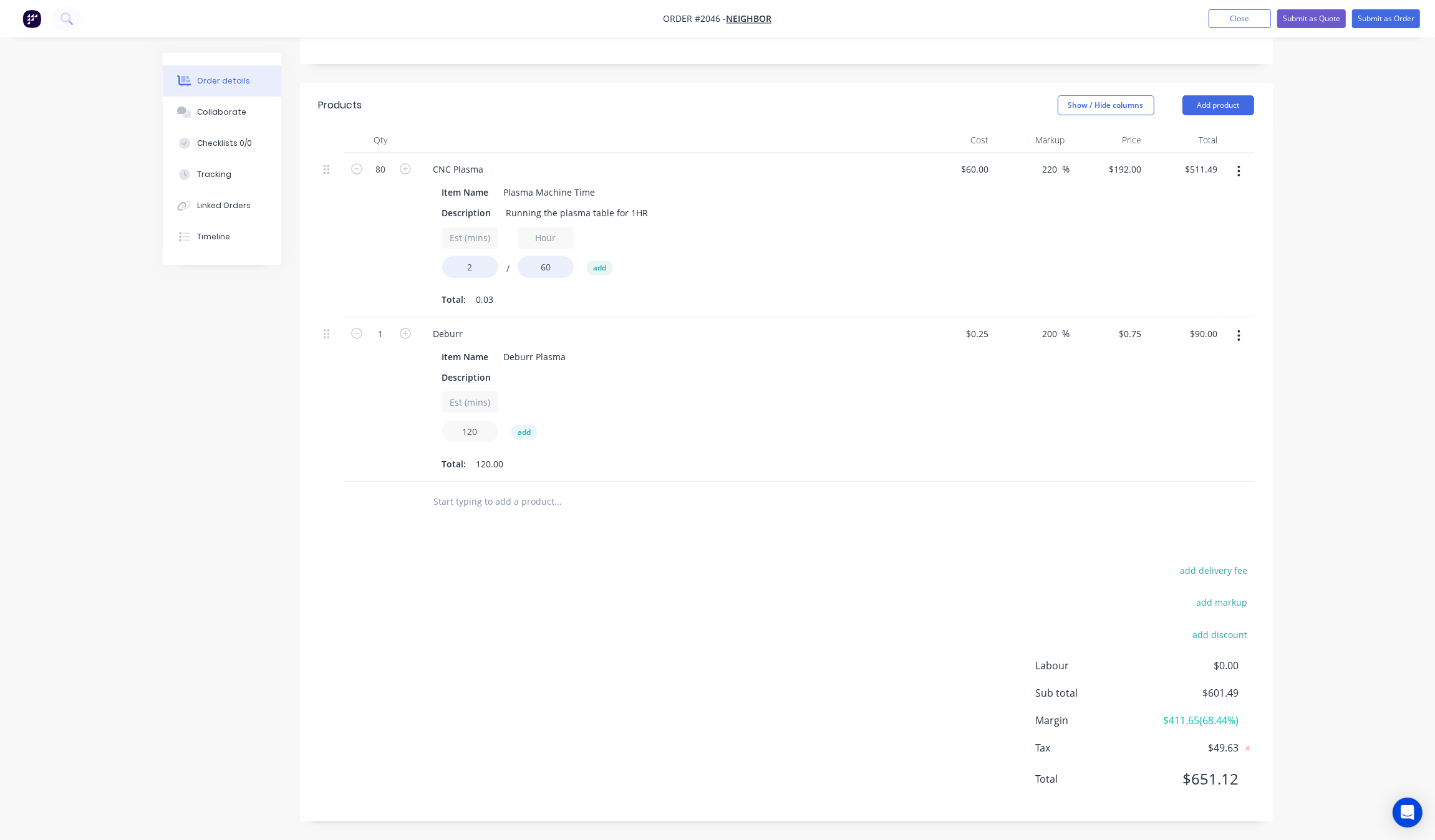
click at [477, 430] on input "120" at bounding box center [469, 431] width 56 height 22
type input "2"
type input "$1.50"
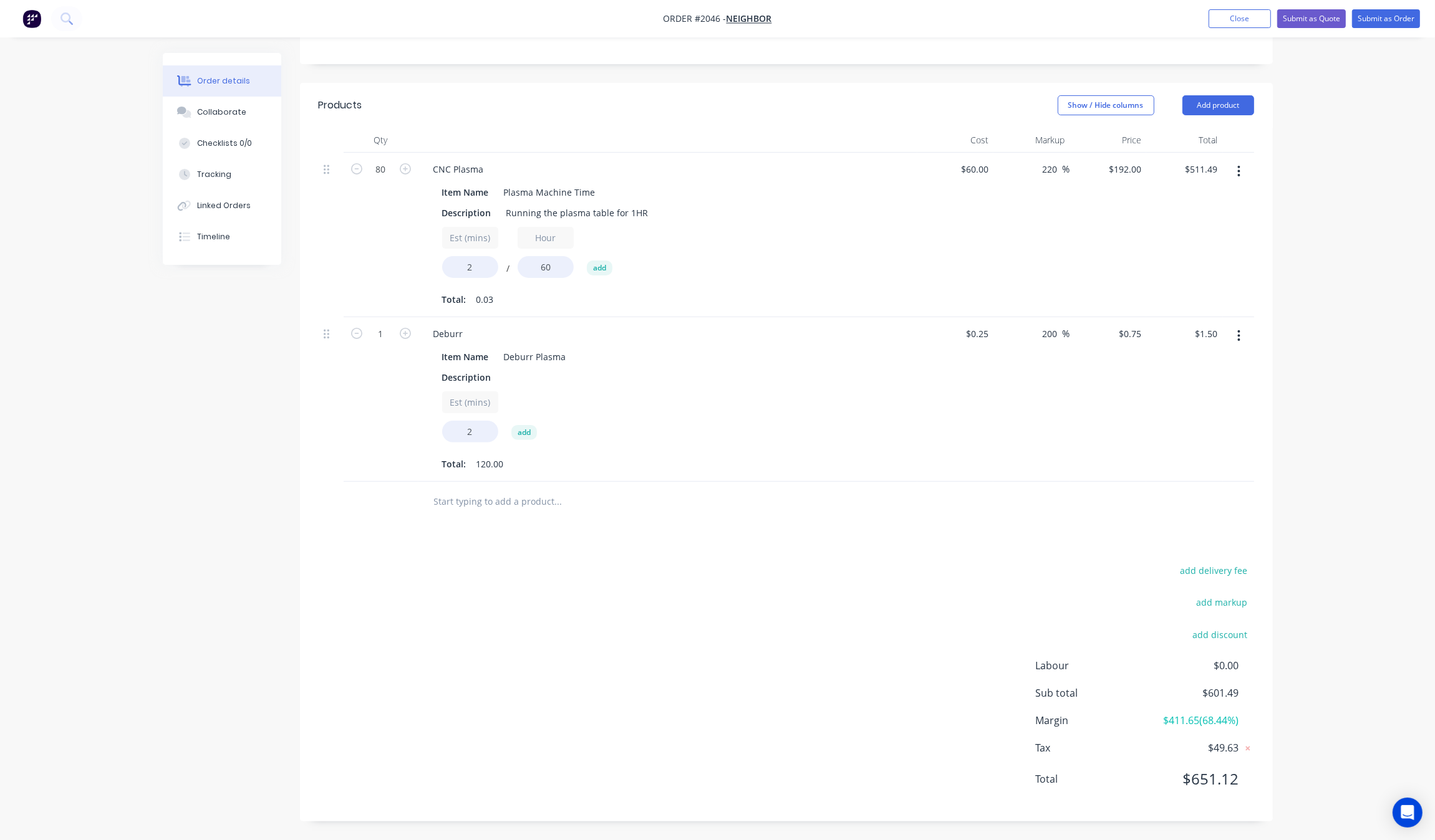
drag, startPoint x: 762, startPoint y: 486, endPoint x: 627, endPoint y: 480, distance: 135.1
click at [758, 486] on div at bounding box center [643, 502] width 449 height 40
click at [382, 345] on div "1" at bounding box center [381, 399] width 75 height 165
click at [378, 179] on input "1" at bounding box center [381, 169] width 33 height 19
type input "80"
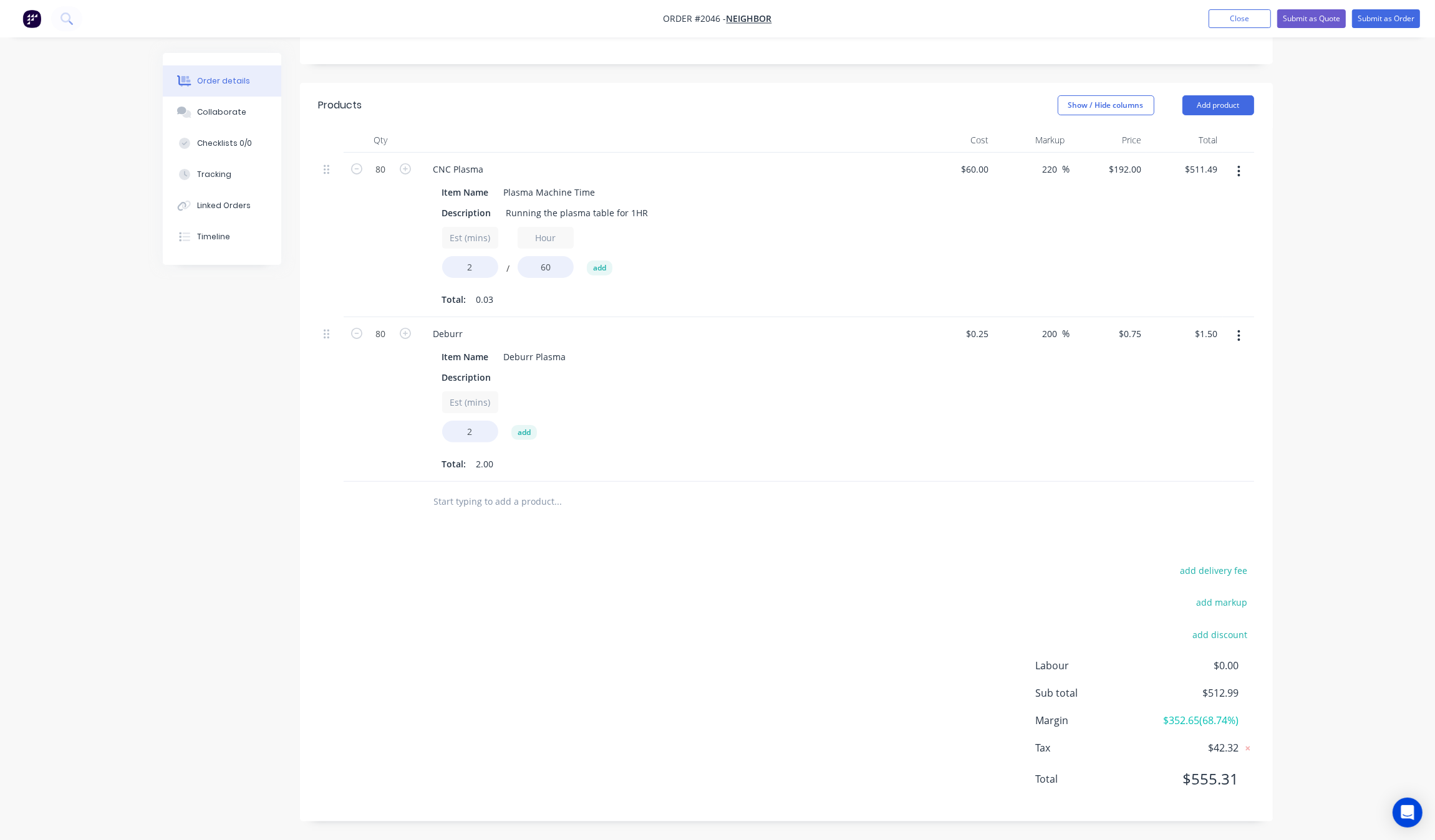
type input "$120.00"
click at [365, 400] on div "80" at bounding box center [381, 399] width 75 height 165
drag, startPoint x: 783, startPoint y: 457, endPoint x: 793, endPoint y: 457, distance: 10.0
click at [786, 457] on div "Total: 2.00" at bounding box center [668, 464] width 452 height 19
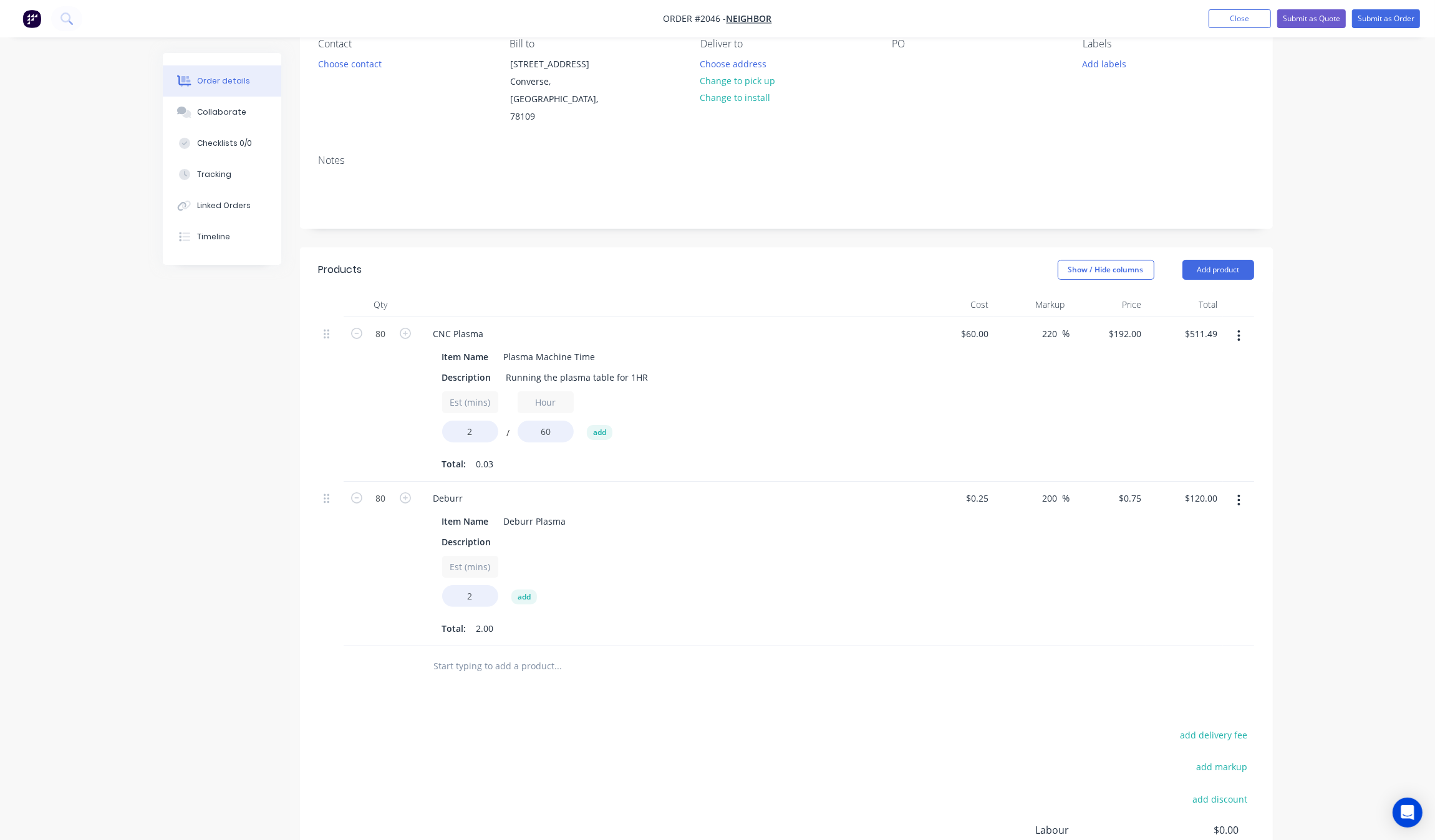
scroll to position [128, 0]
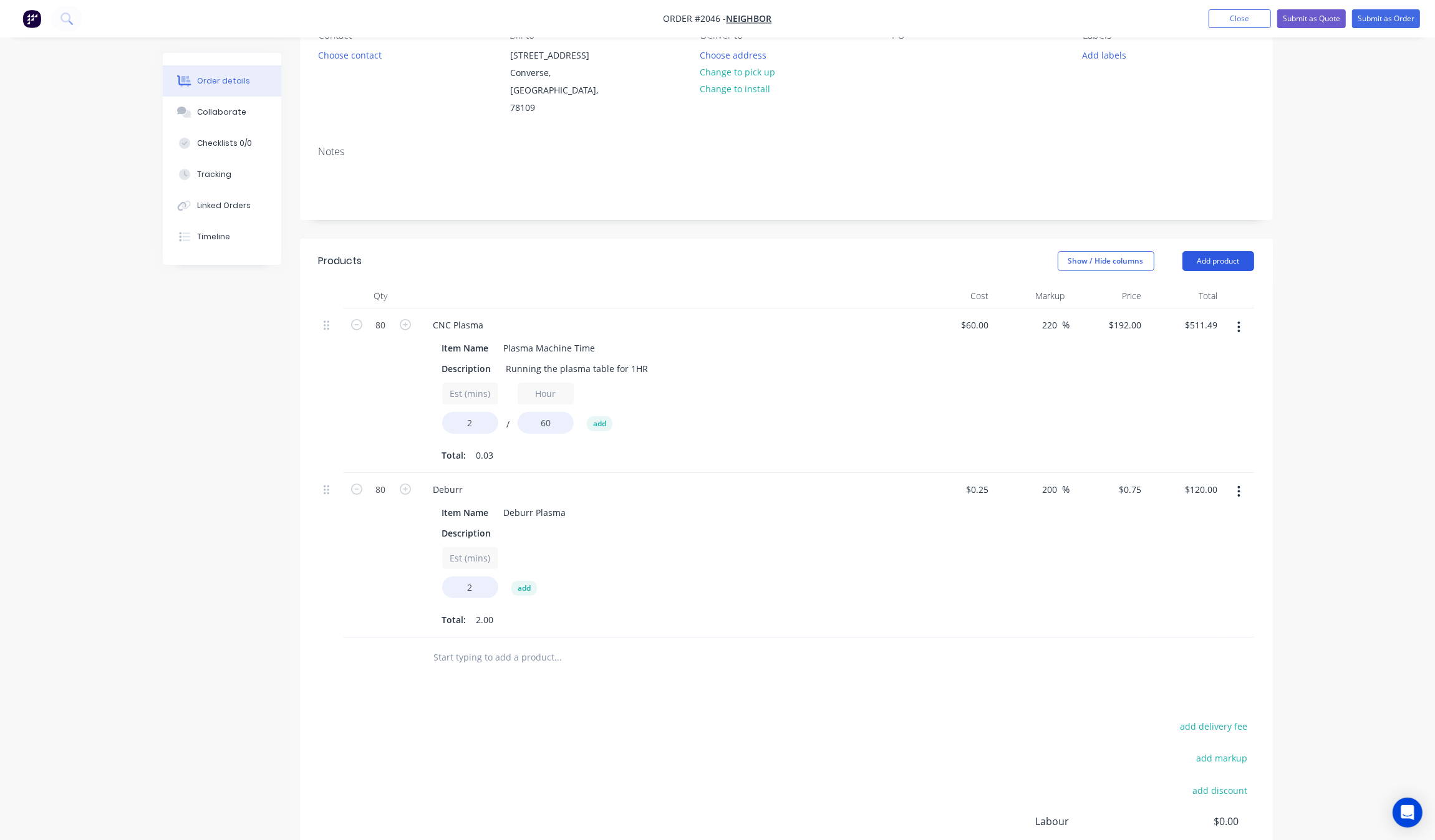
click at [1208, 257] on button "Add product" at bounding box center [1218, 261] width 72 height 20
click at [1330, 252] on div "Order details Collaborate Checklists 0/0 Tracking Linked Orders Timeline Order …" at bounding box center [718, 433] width 1435 height 1124
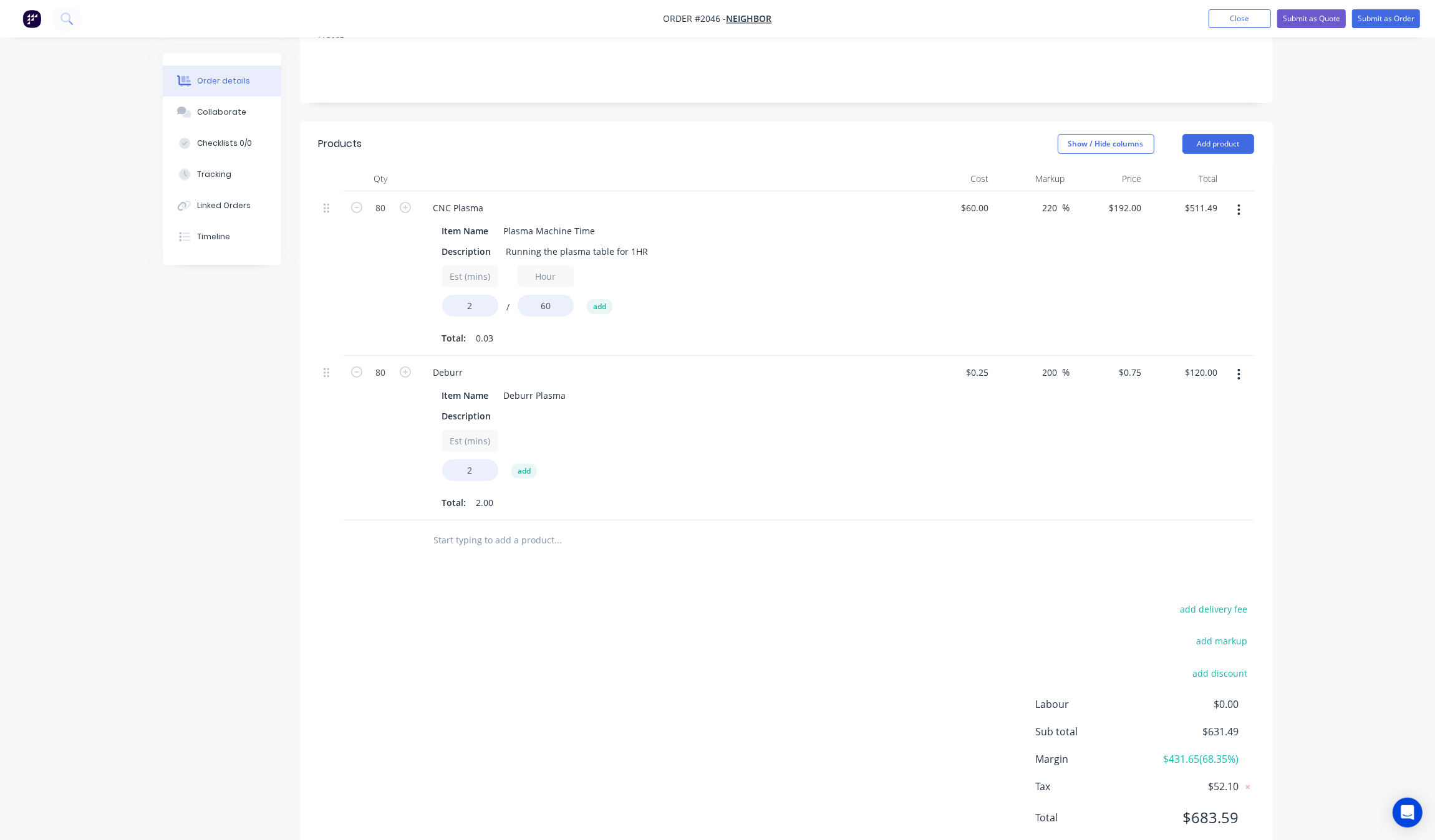
scroll to position [284, 0]
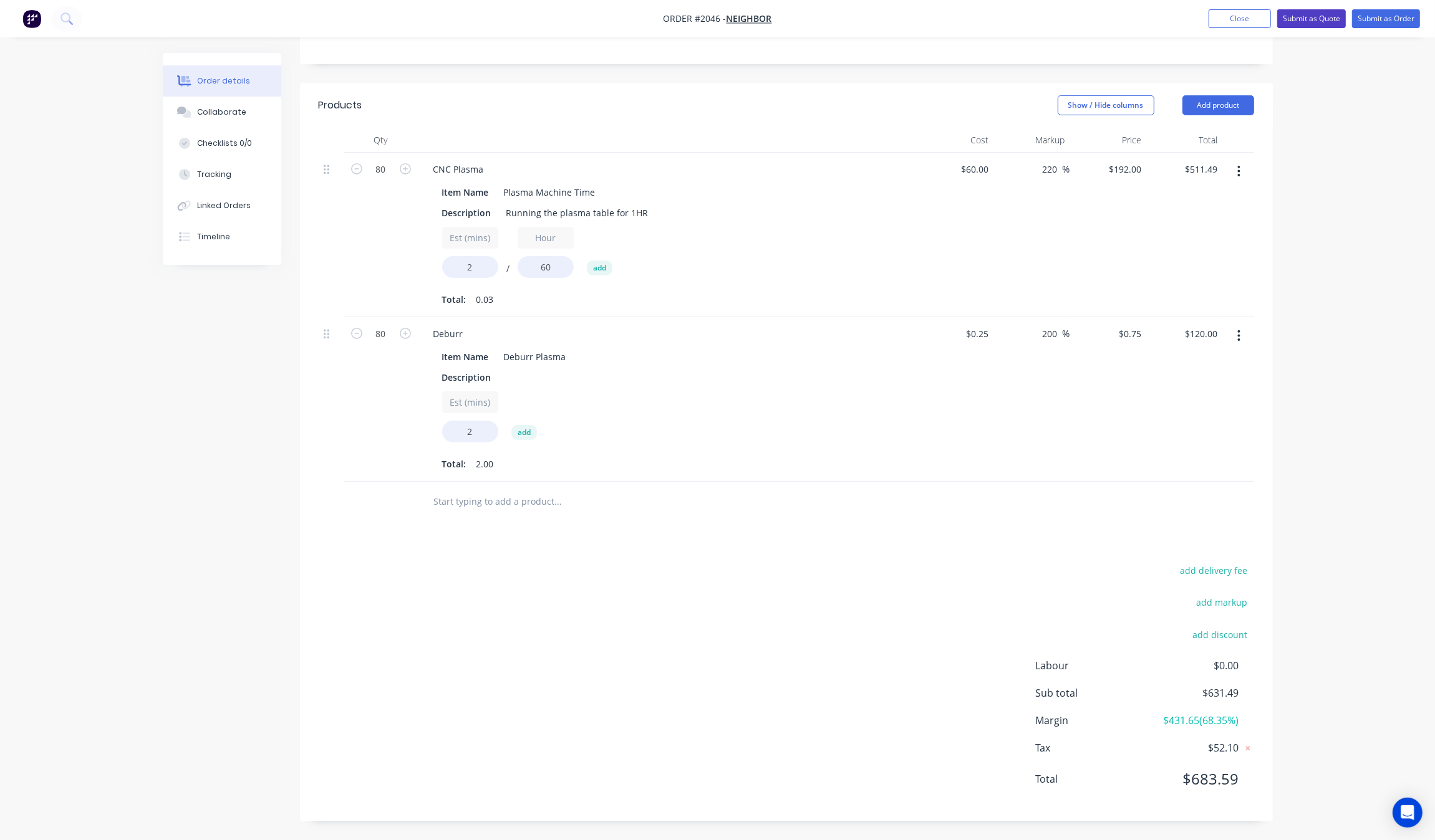
click at [1320, 16] on button "Submit as Quote" at bounding box center [1311, 19] width 69 height 19
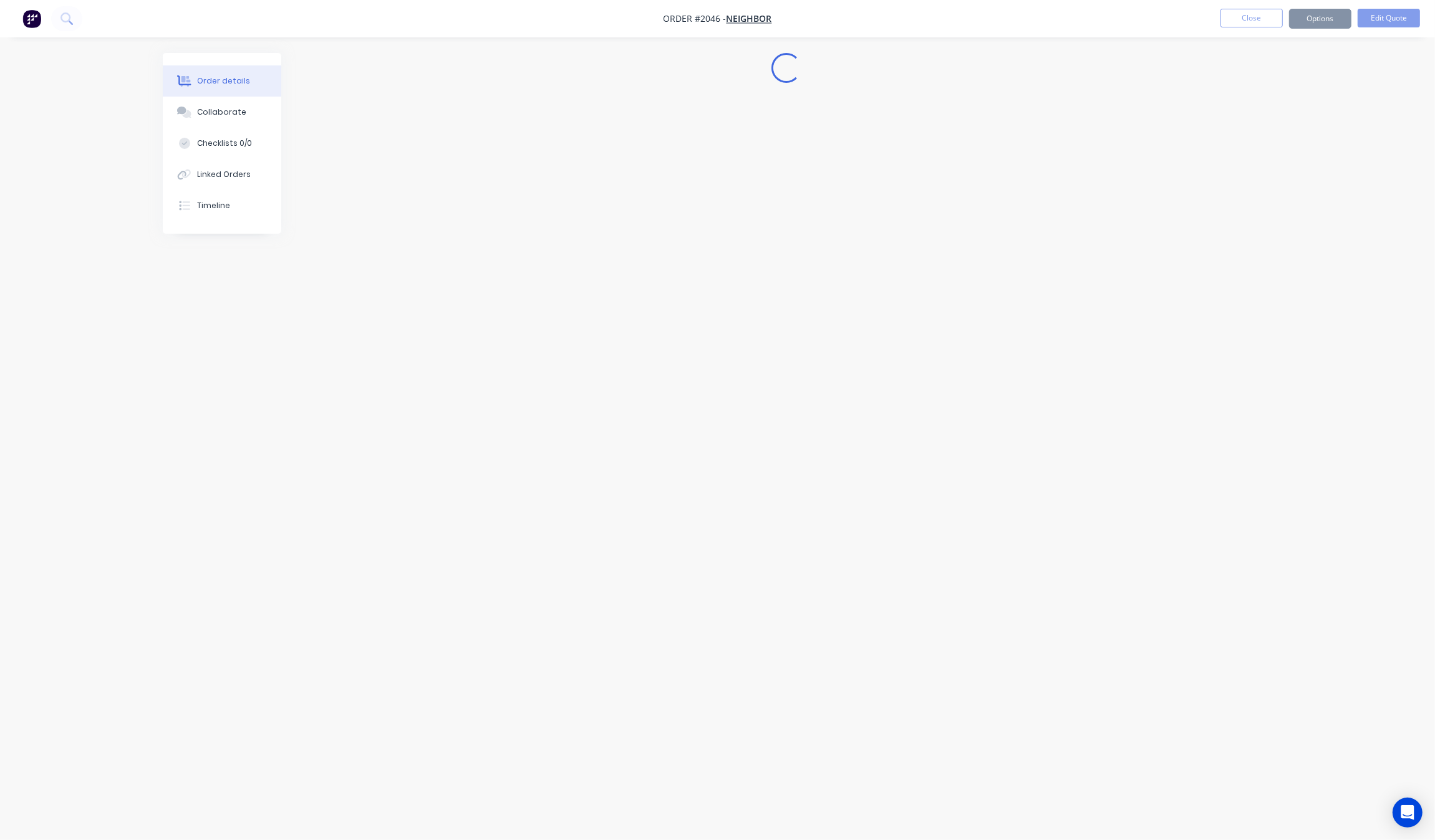
scroll to position [0, 0]
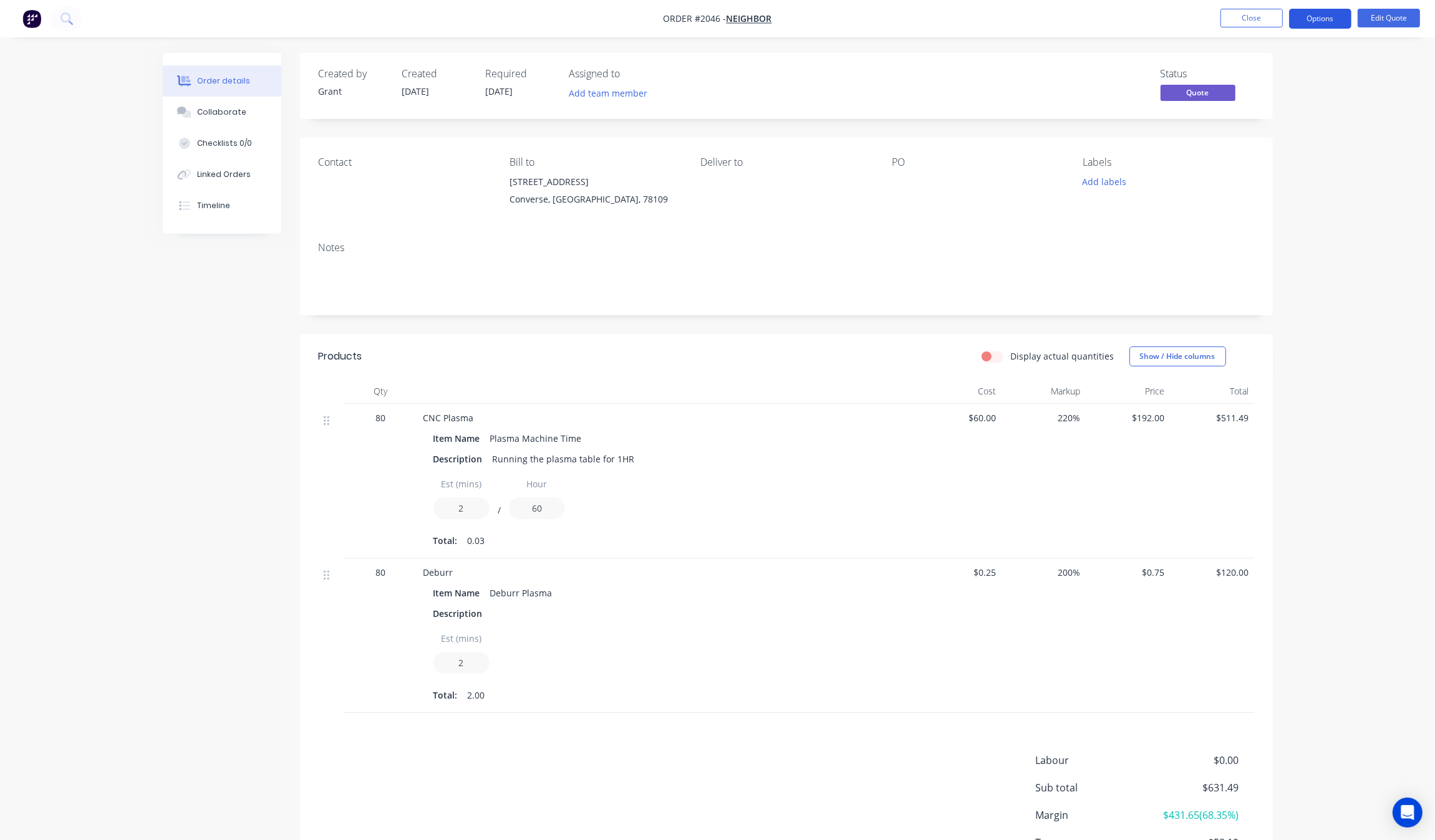
click at [1350, 16] on button "Options" at bounding box center [1320, 19] width 63 height 20
click at [1292, 74] on div "Quote" at bounding box center [1283, 76] width 115 height 18
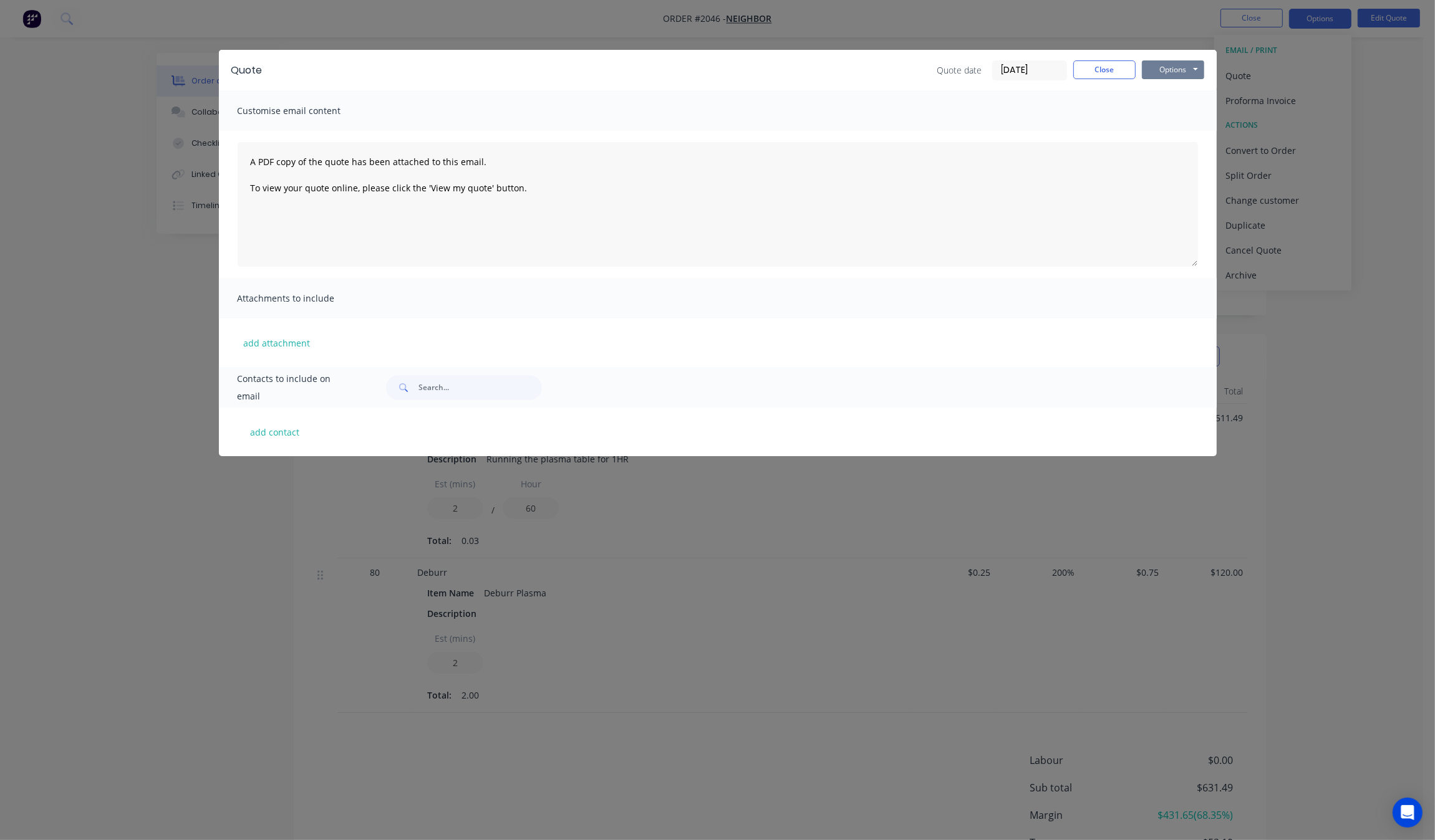
click at [1162, 63] on button "Options" at bounding box center [1173, 69] width 63 height 19
click at [1186, 113] on button "Print" at bounding box center [1182, 113] width 80 height 21
